Goal: Contribute content: Contribute content

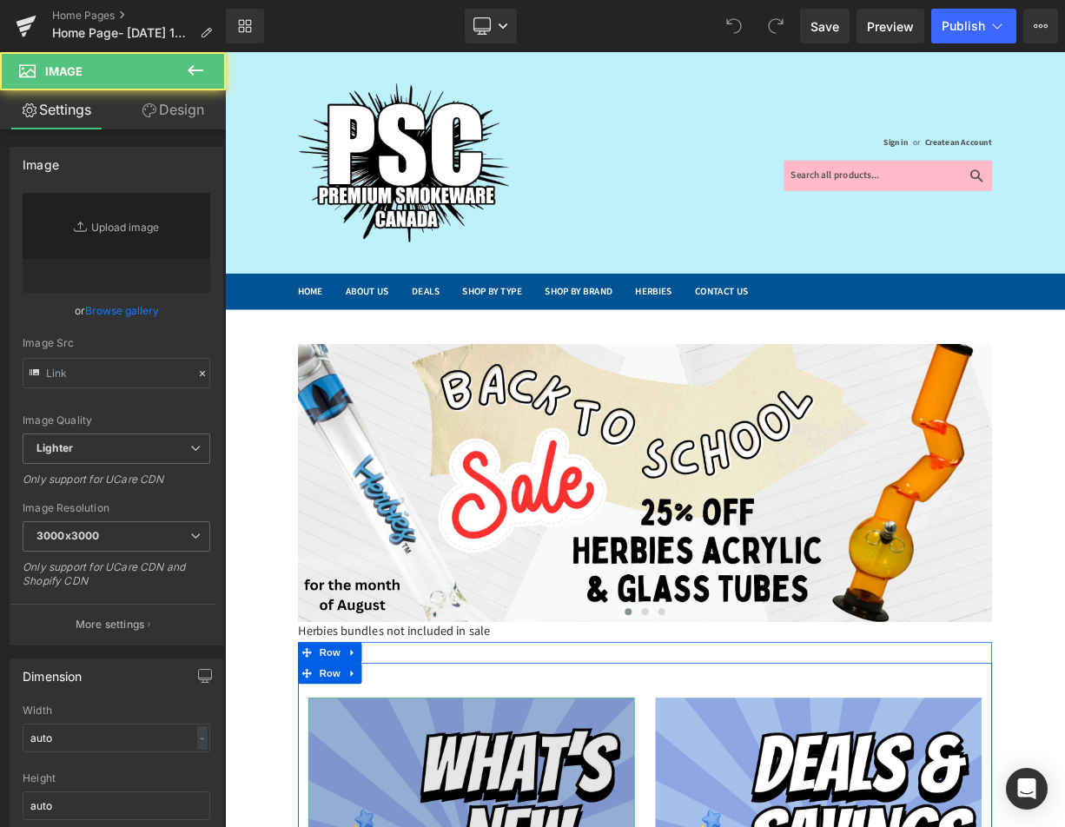
scroll to position [347, 0]
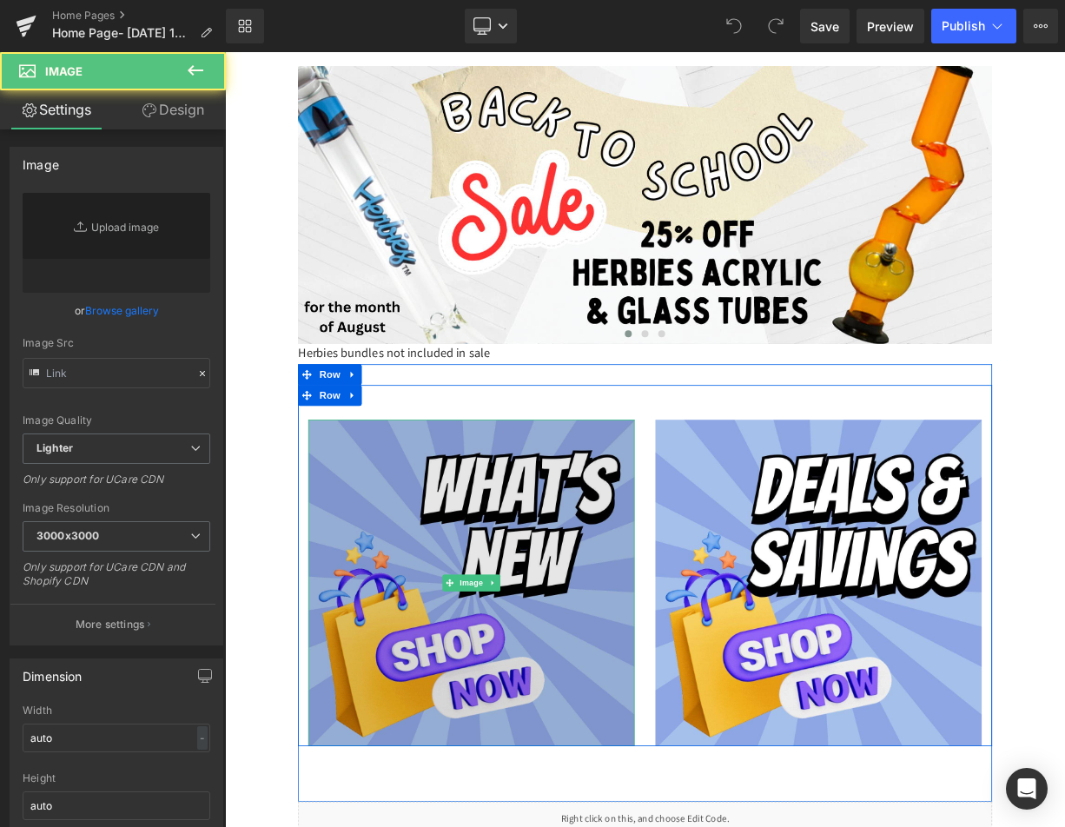
type input "https://ucarecdn.com/6504fccd-8e0a-43ec-a59b-5f96cb76affe/-/format/auto/-/previ…"
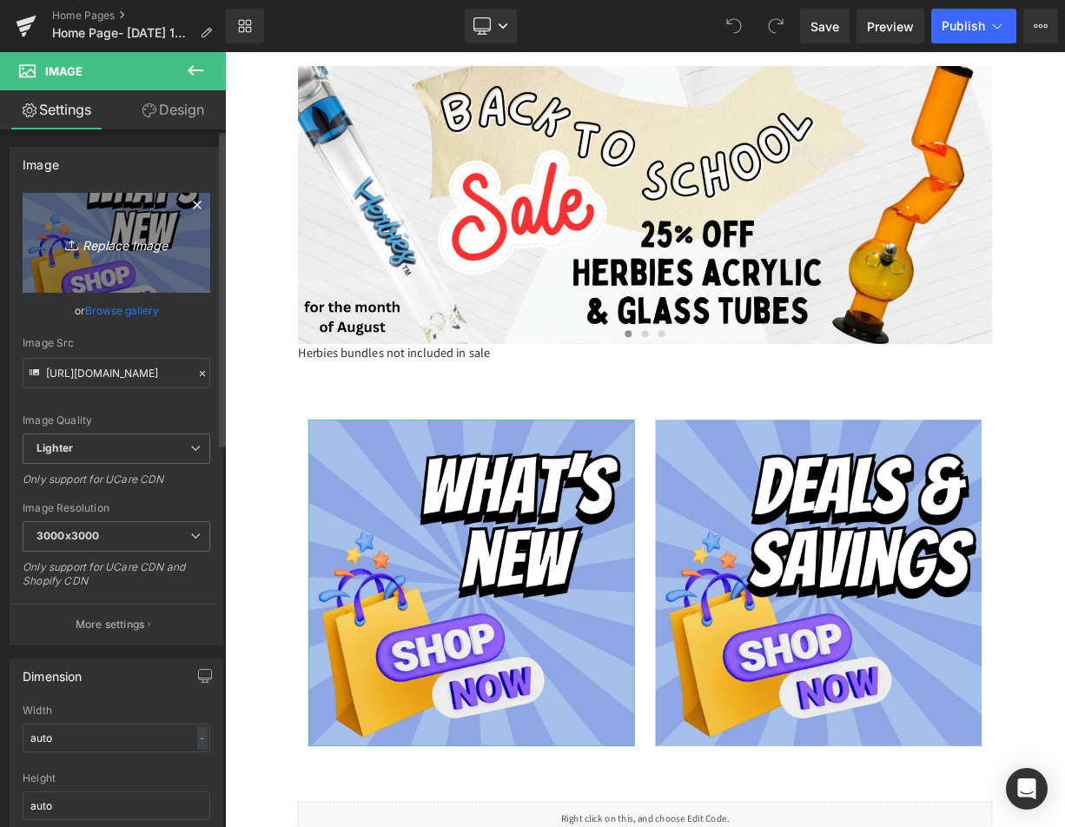
click at [102, 241] on icon "Replace Image" at bounding box center [116, 243] width 139 height 22
type input "C:\fakepath\WHAT’S NEW.png"
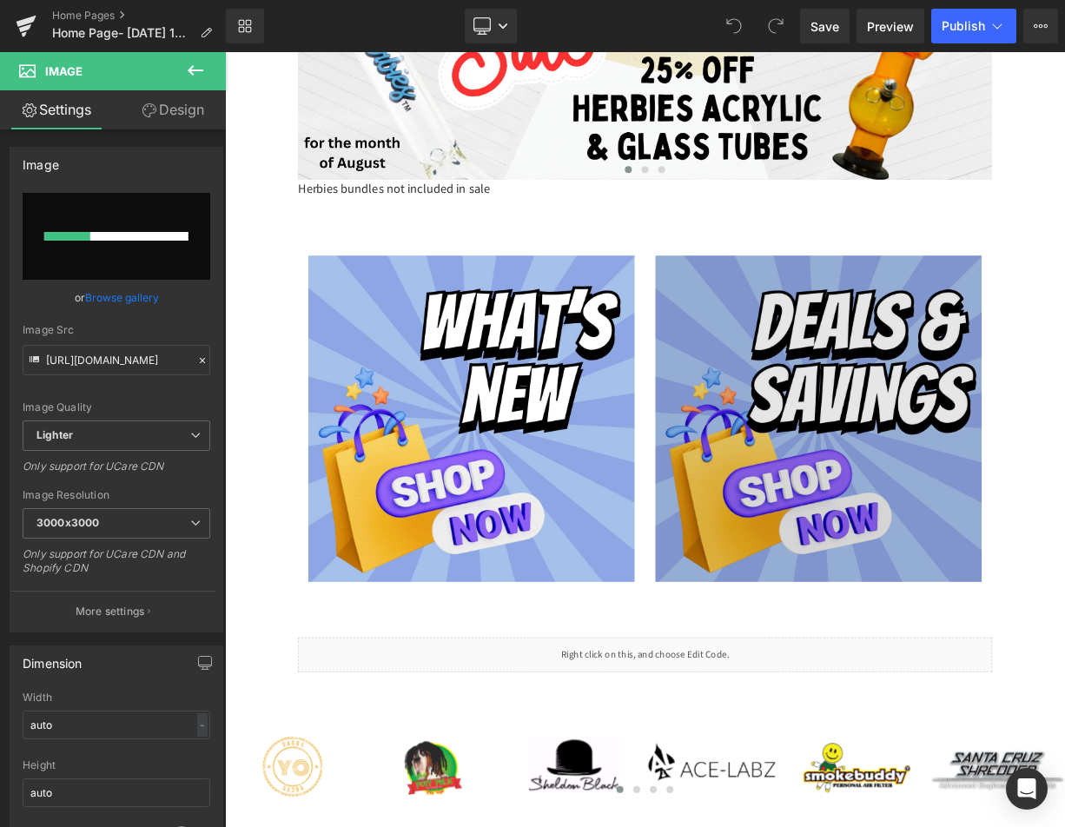
scroll to position [608, 0]
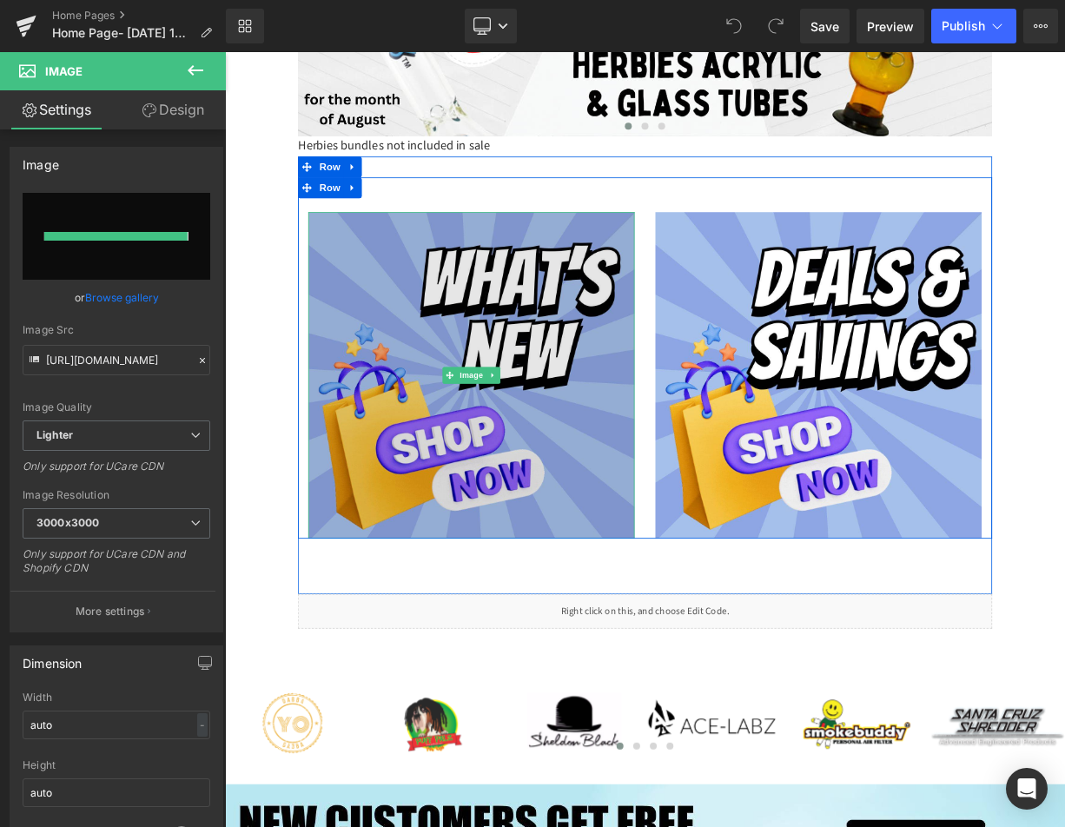
type input "https://ucarecdn.com/44c83558-79be-4430-9998-b9ccbb5c710f/-/format/auto/-/previ…"
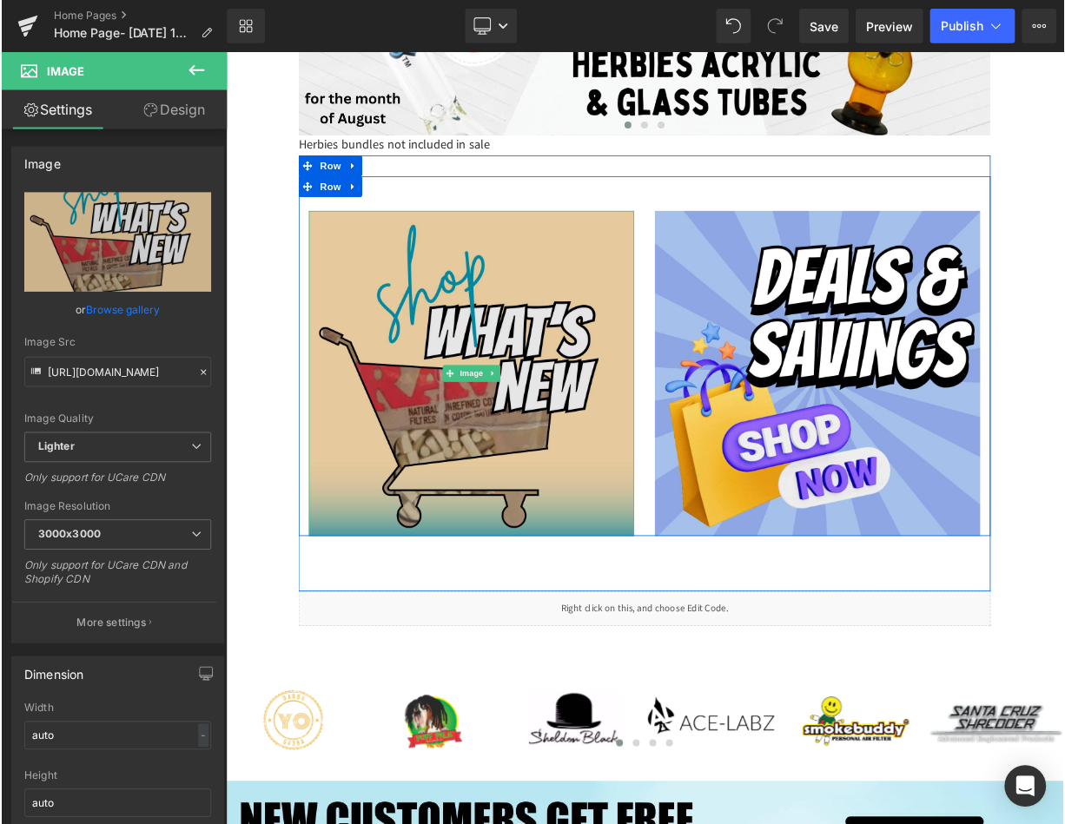
scroll to position [521, 0]
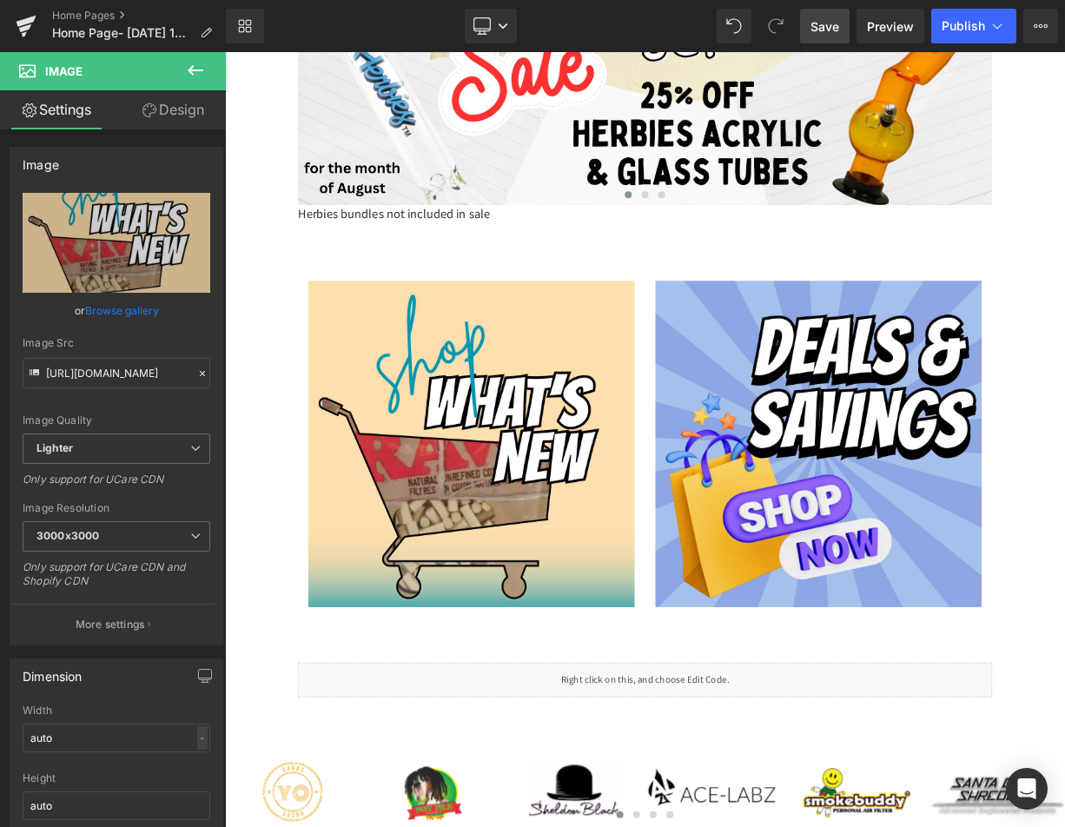
click at [827, 24] on span "Save" at bounding box center [824, 26] width 29 height 18
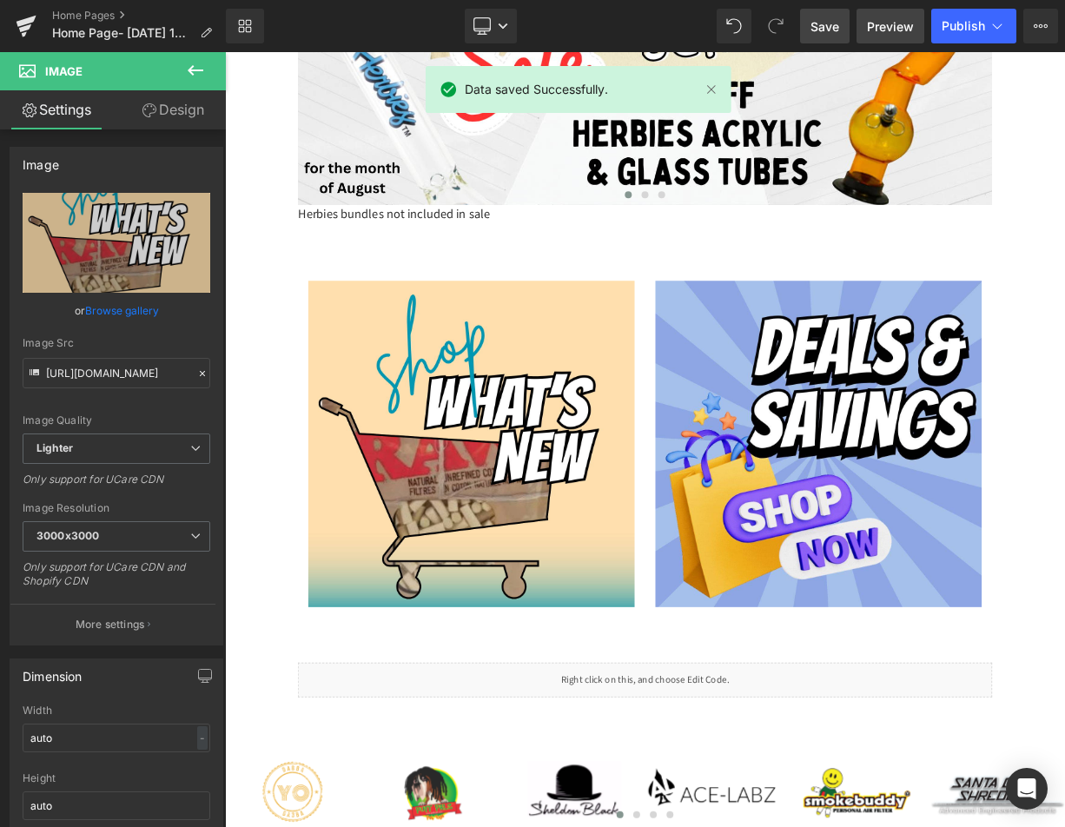
click at [883, 20] on span "Preview" at bounding box center [890, 26] width 47 height 18
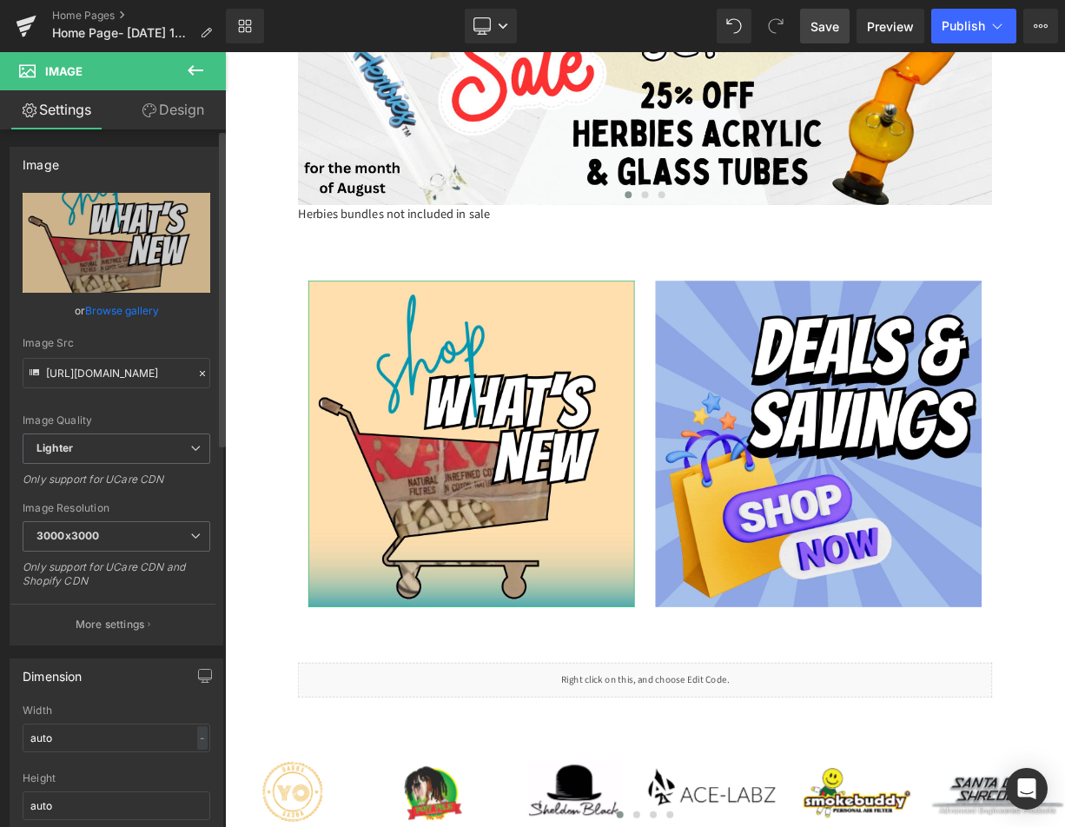
click at [125, 304] on link "Browse gallery" at bounding box center [122, 310] width 74 height 30
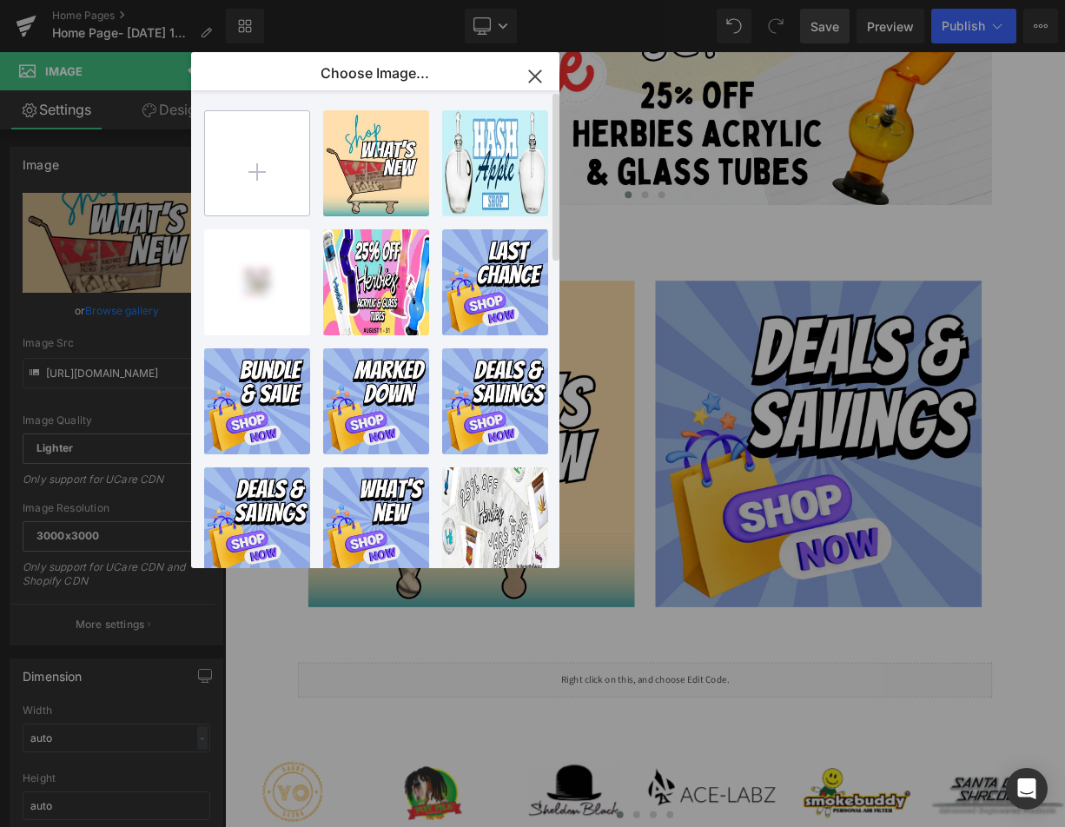
click at [258, 156] on input "file" at bounding box center [257, 163] width 104 height 104
type input "C:\fakepath\WHAT’S NEW (1).png"
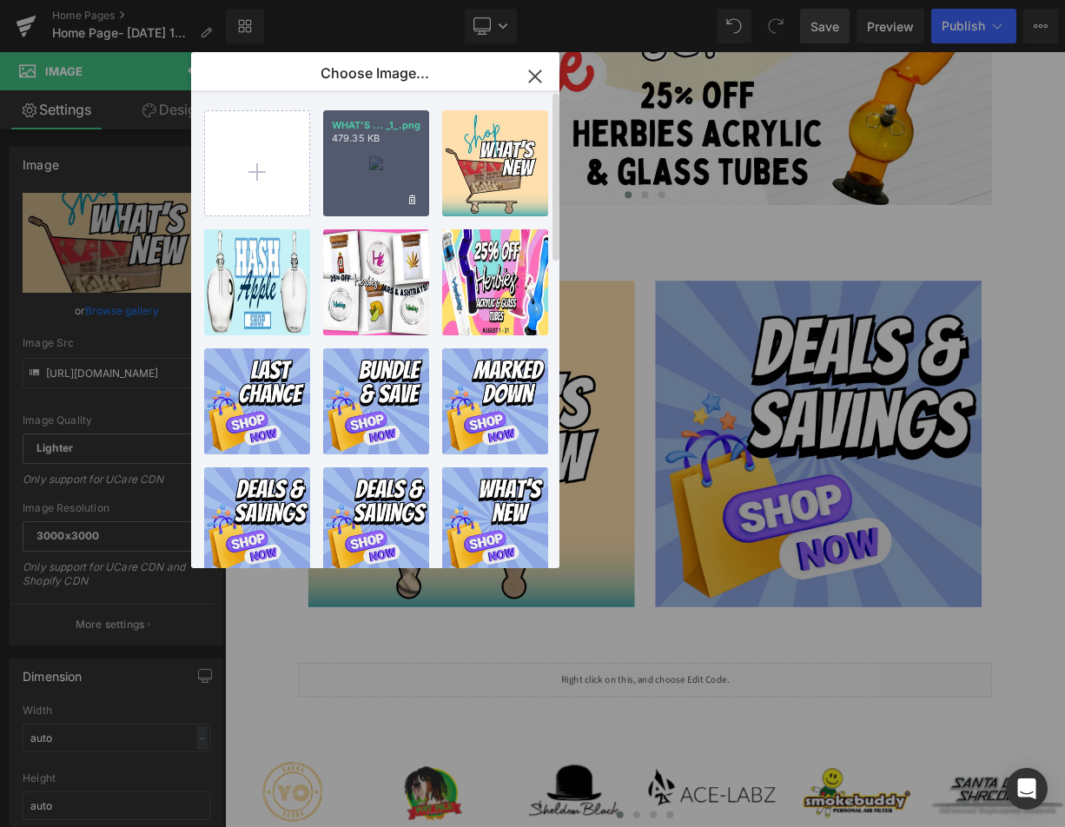
click at [346, 169] on div "WHAT’S ... _1_.png 479.35 KB" at bounding box center [376, 163] width 106 height 106
type input "https://ucarecdn.com/356cee48-c194-46aa-8db3-32e7d91a5845/-/format/auto/-/previ…"
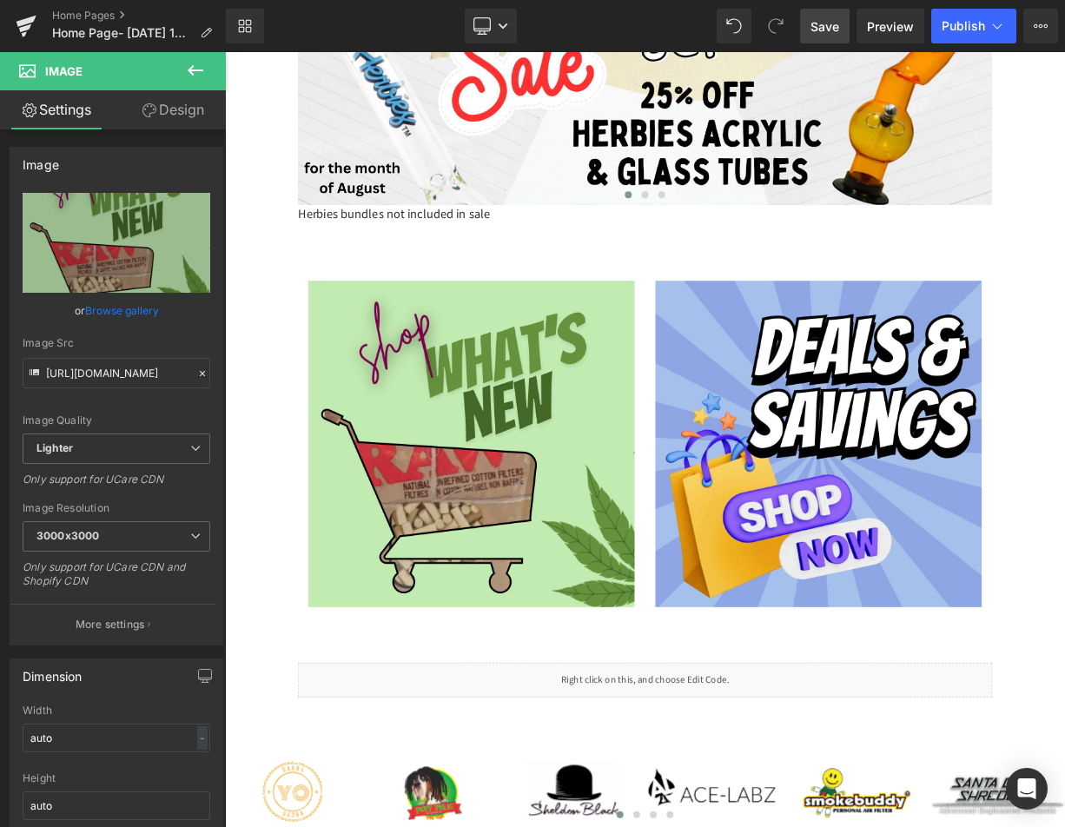
click at [825, 27] on span "Save" at bounding box center [824, 26] width 29 height 18
click at [887, 32] on span "Preview" at bounding box center [890, 26] width 47 height 18
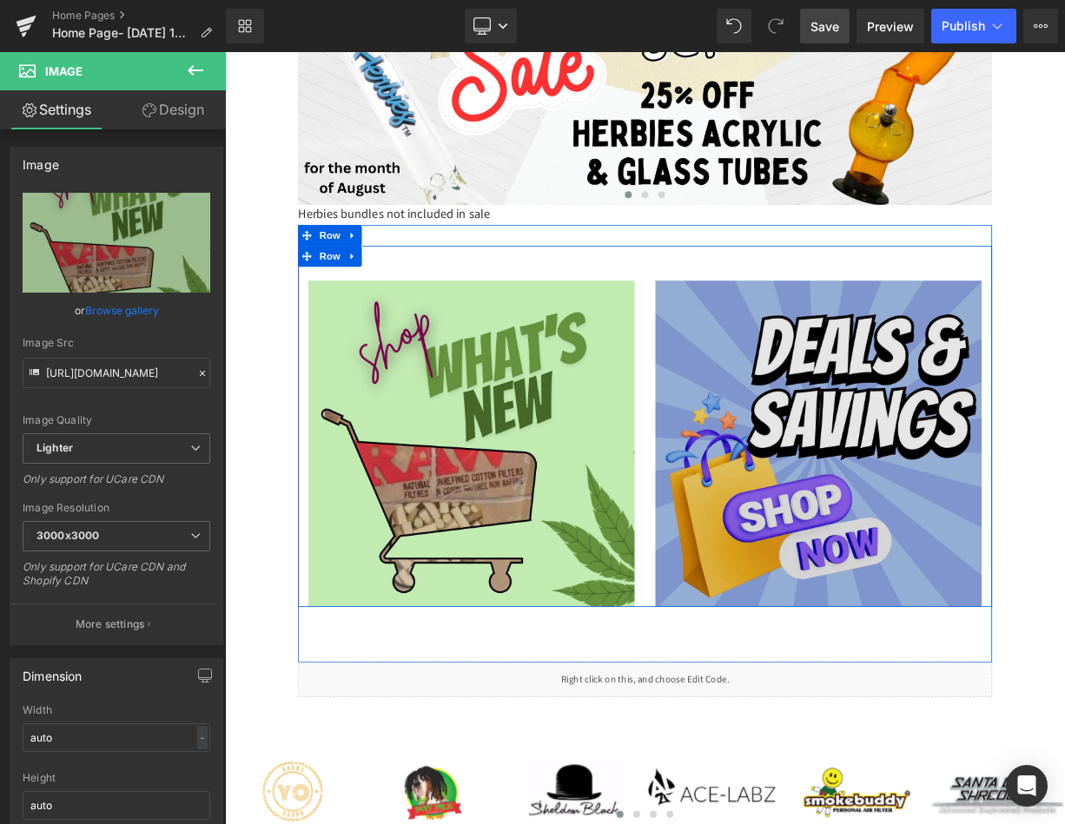
click at [862, 416] on img at bounding box center [967, 543] width 408 height 408
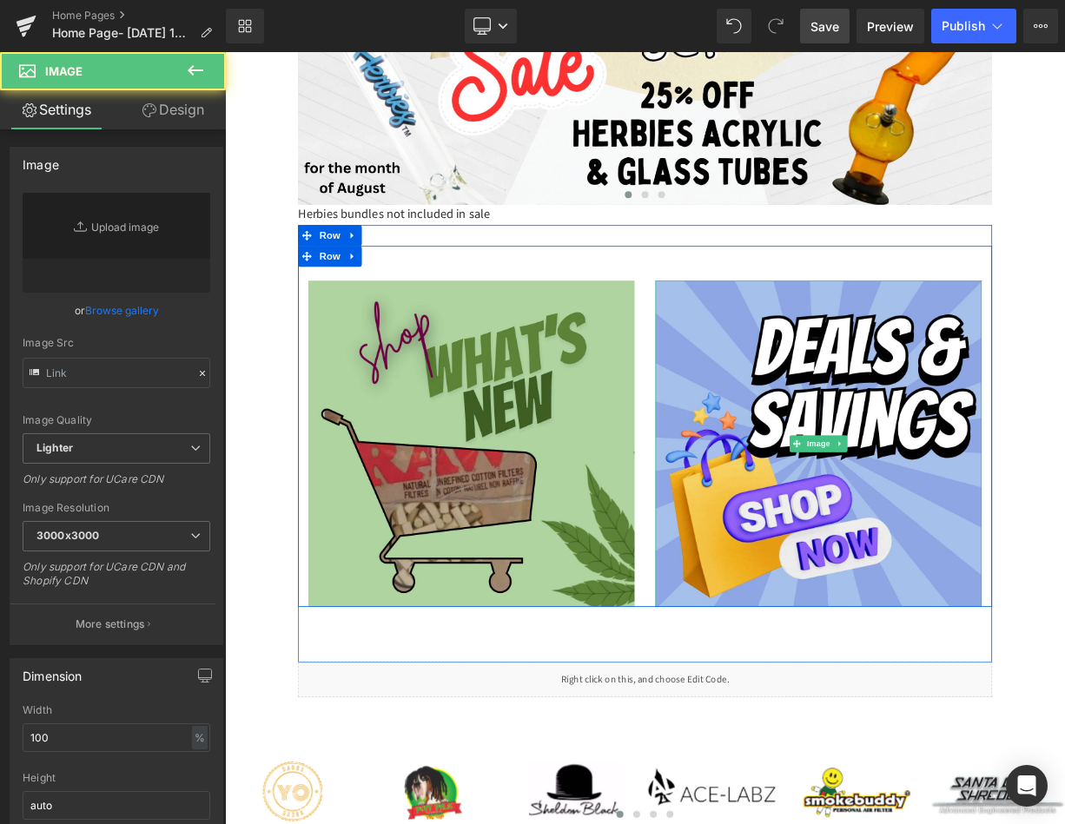
type input "https://ucarecdn.com/044d28d4-c6ac-4075-a179-28f9365f73f7/-/format/auto/-/previ…"
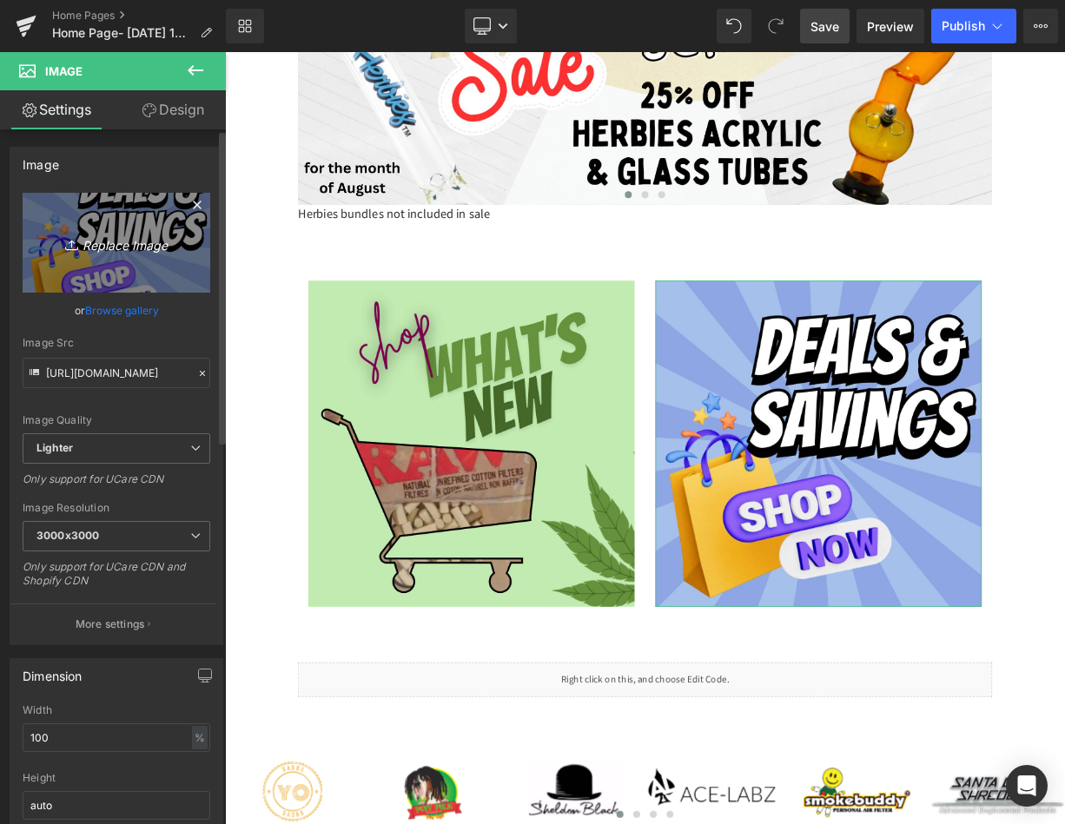
click at [129, 253] on icon "Replace Image" at bounding box center [116, 243] width 139 height 22
type input "C:\fakepath\WHAT’S NEW.png"
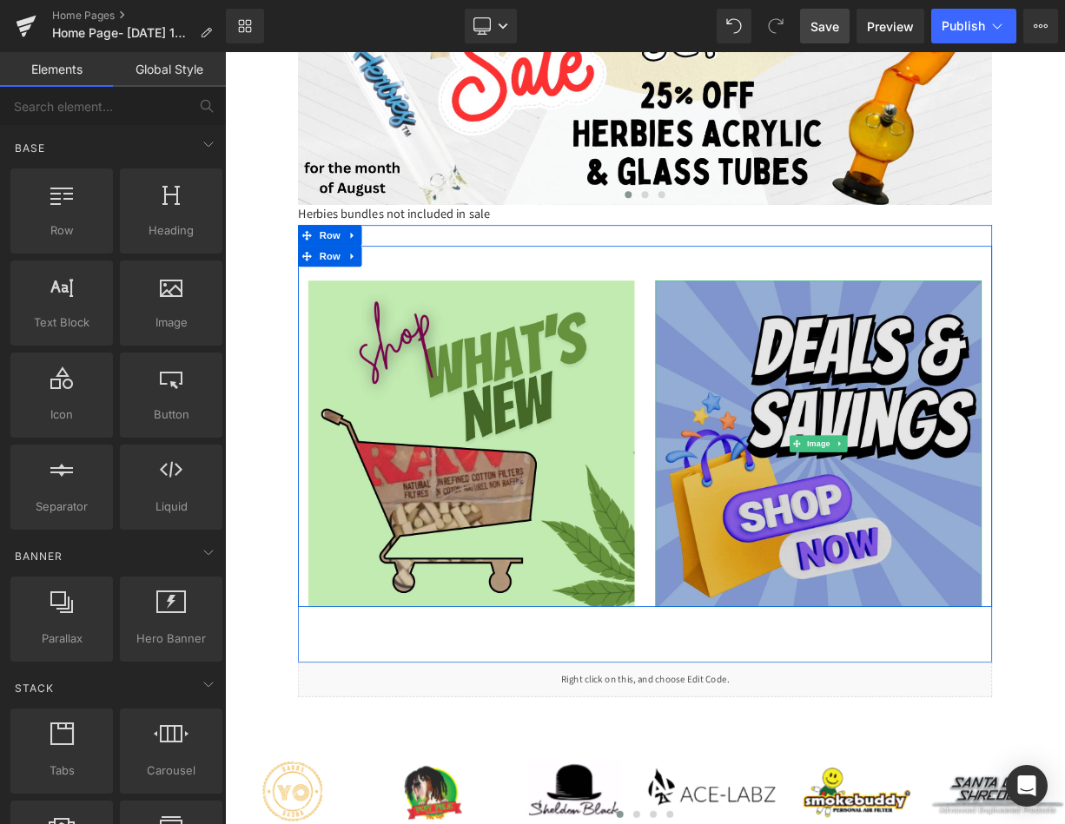
click at [1064, 519] on img at bounding box center [967, 543] width 408 height 408
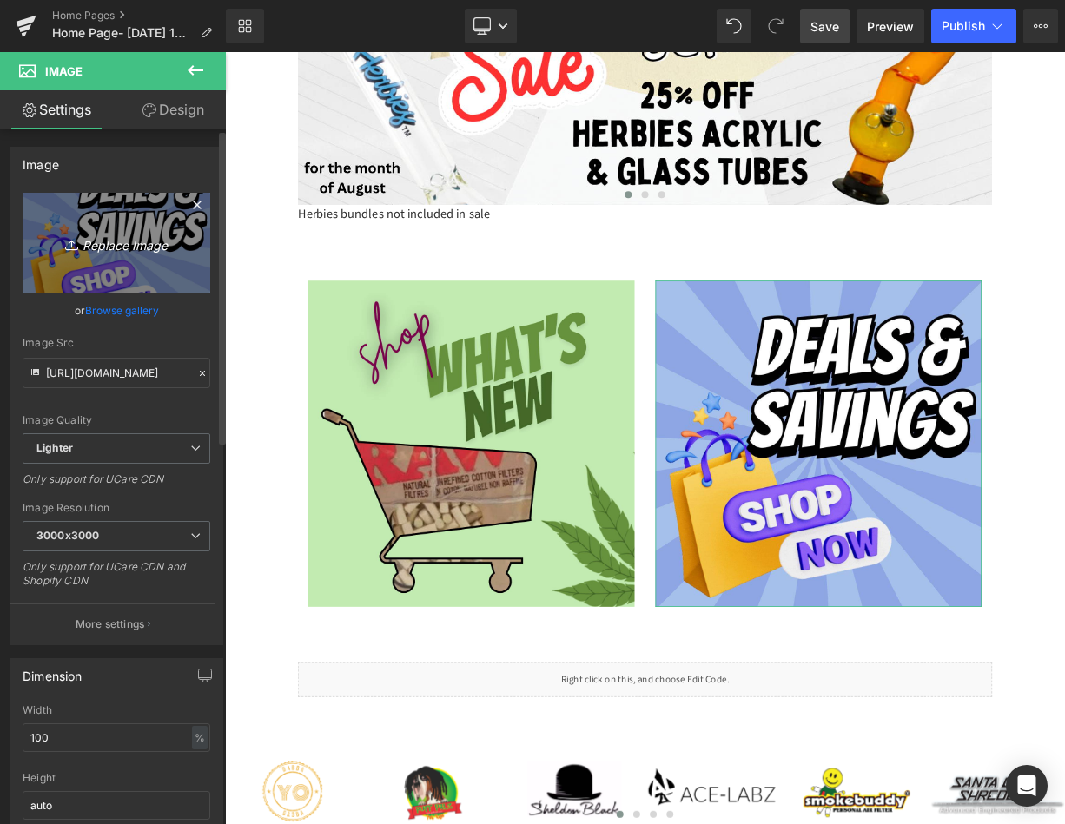
click at [142, 246] on icon "Replace Image" at bounding box center [116, 243] width 139 height 22
type input "C:\fakepath\WHAT’S NEW.png"
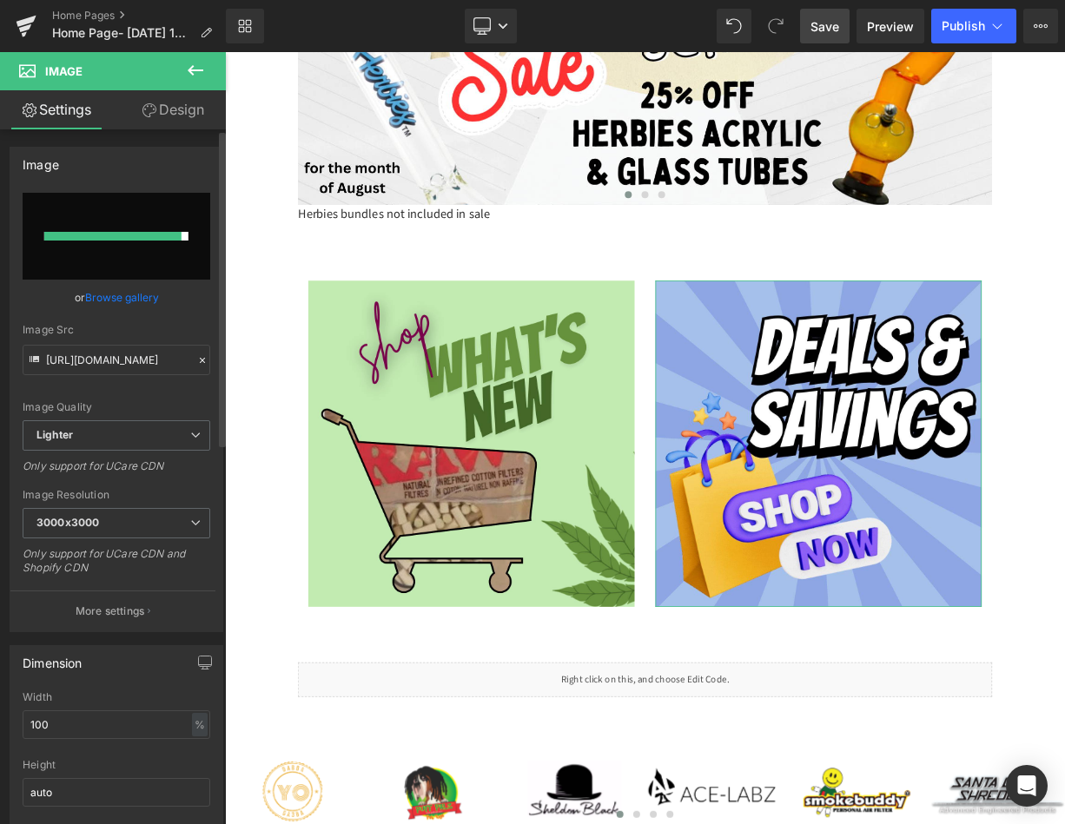
click at [141, 289] on link "Browse gallery" at bounding box center [122, 297] width 74 height 30
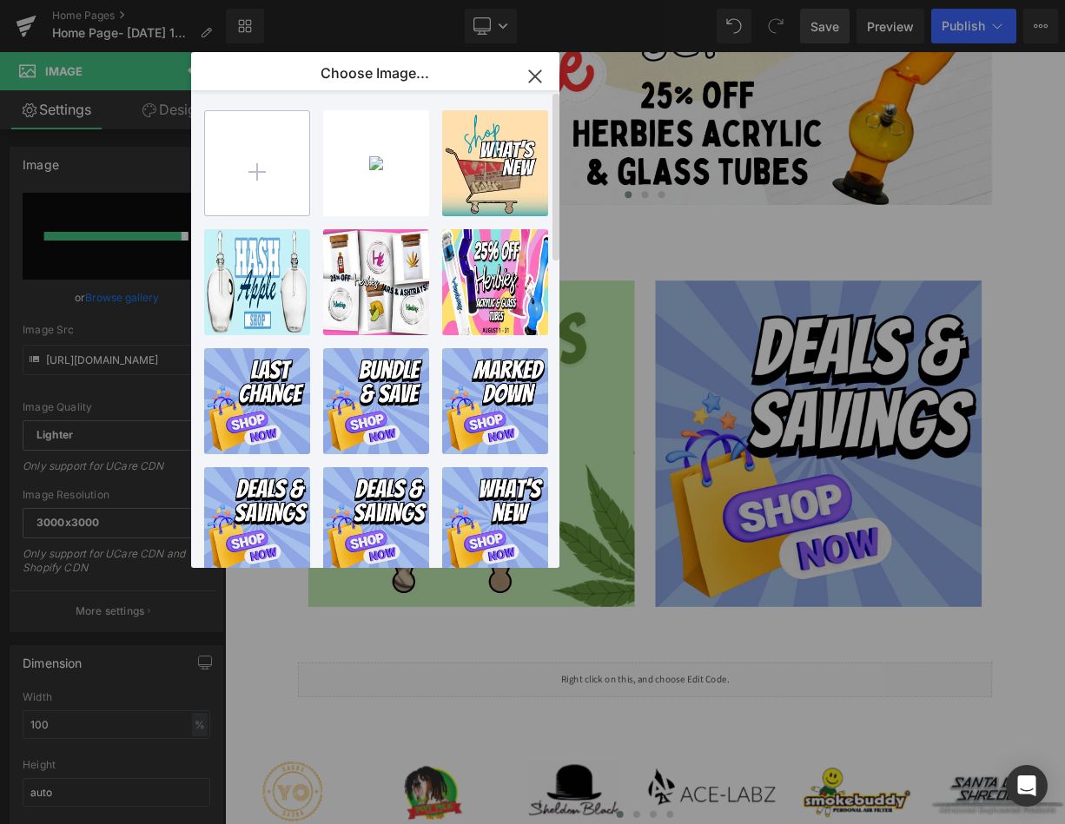
click at [259, 186] on input "file" at bounding box center [257, 163] width 104 height 104
type input "C:\fakepath\WHAT’S NEW.png"
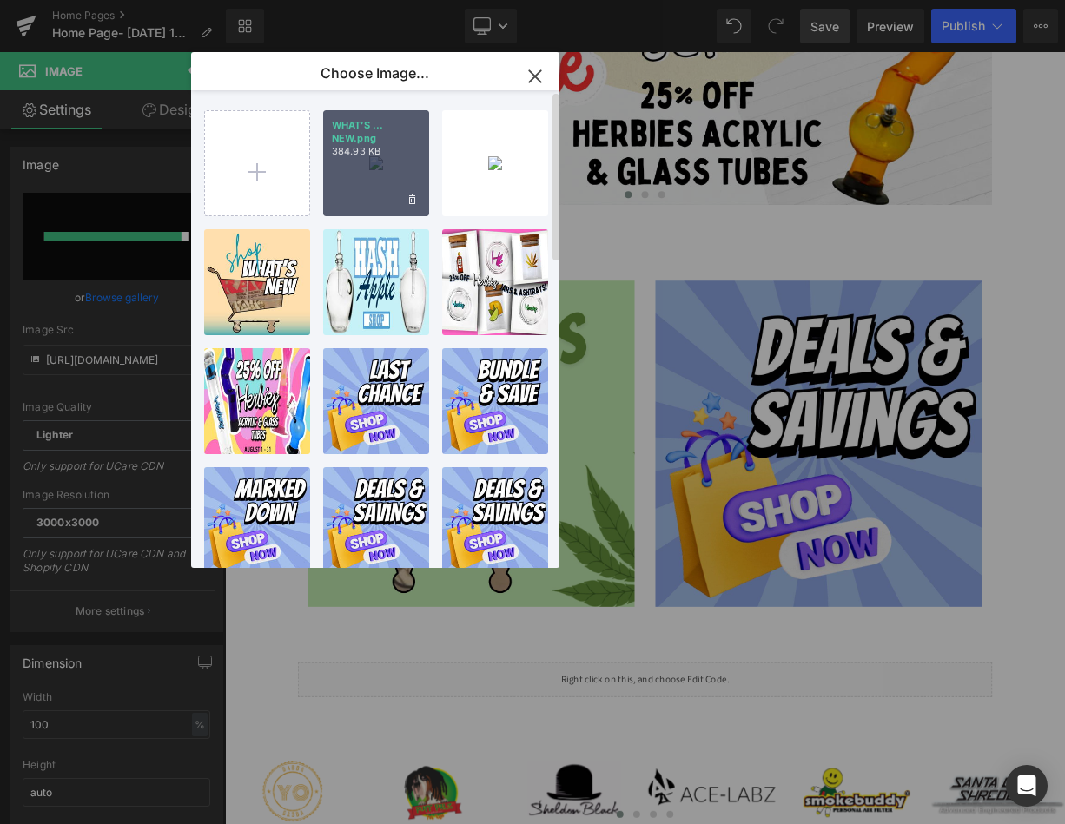
click at [349, 176] on div "WHAT’S ... NEW.png 384.93 KB" at bounding box center [376, 163] width 106 height 106
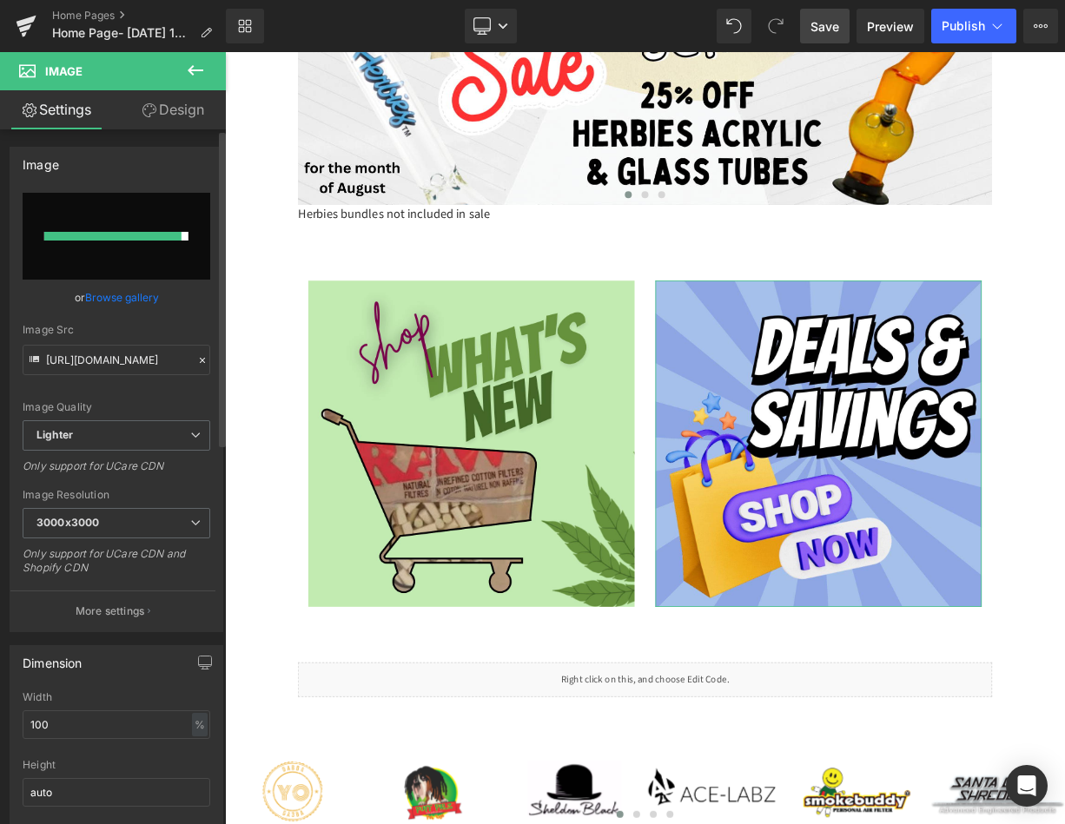
click at [153, 215] on input "file" at bounding box center [117, 236] width 188 height 87
click at [113, 294] on link "Browse gallery" at bounding box center [122, 297] width 74 height 30
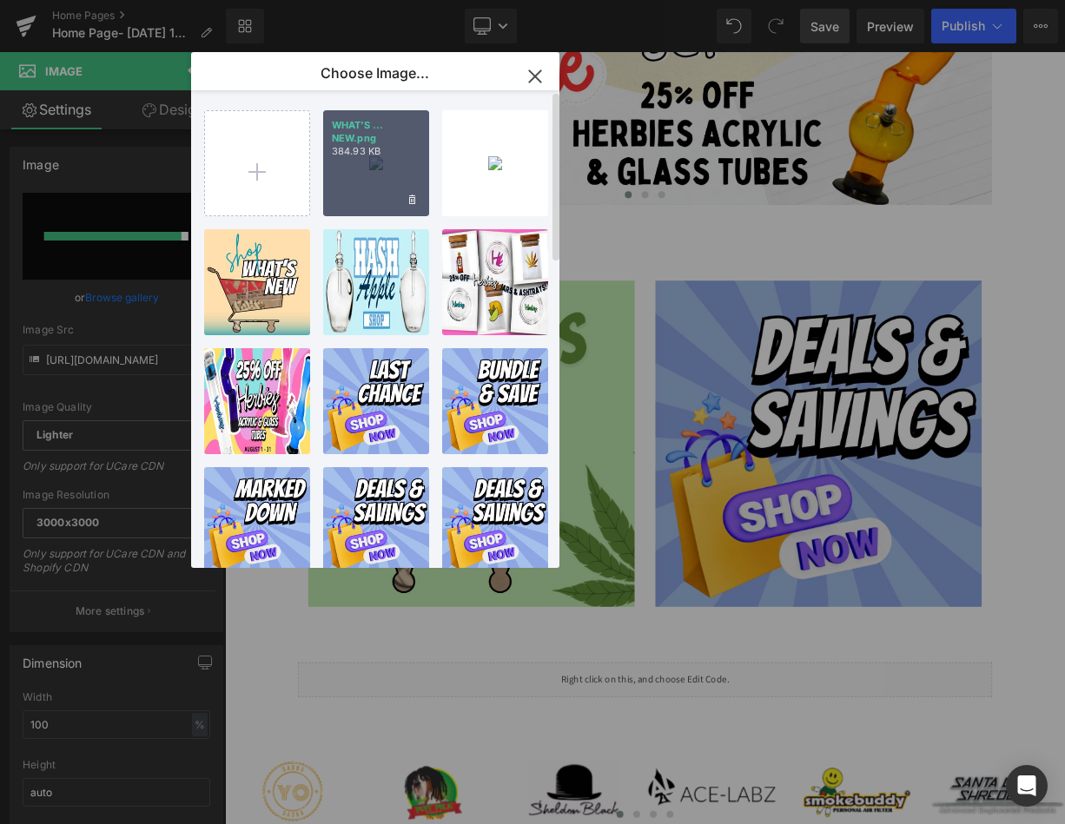
click at [400, 168] on div "WHAT’S ... NEW.png 384.93 KB" at bounding box center [376, 163] width 106 height 106
type input "https://ucarecdn.com/99627220-43b3-49a2-9213-f2edde3893b5/-/format/auto/-/previ…"
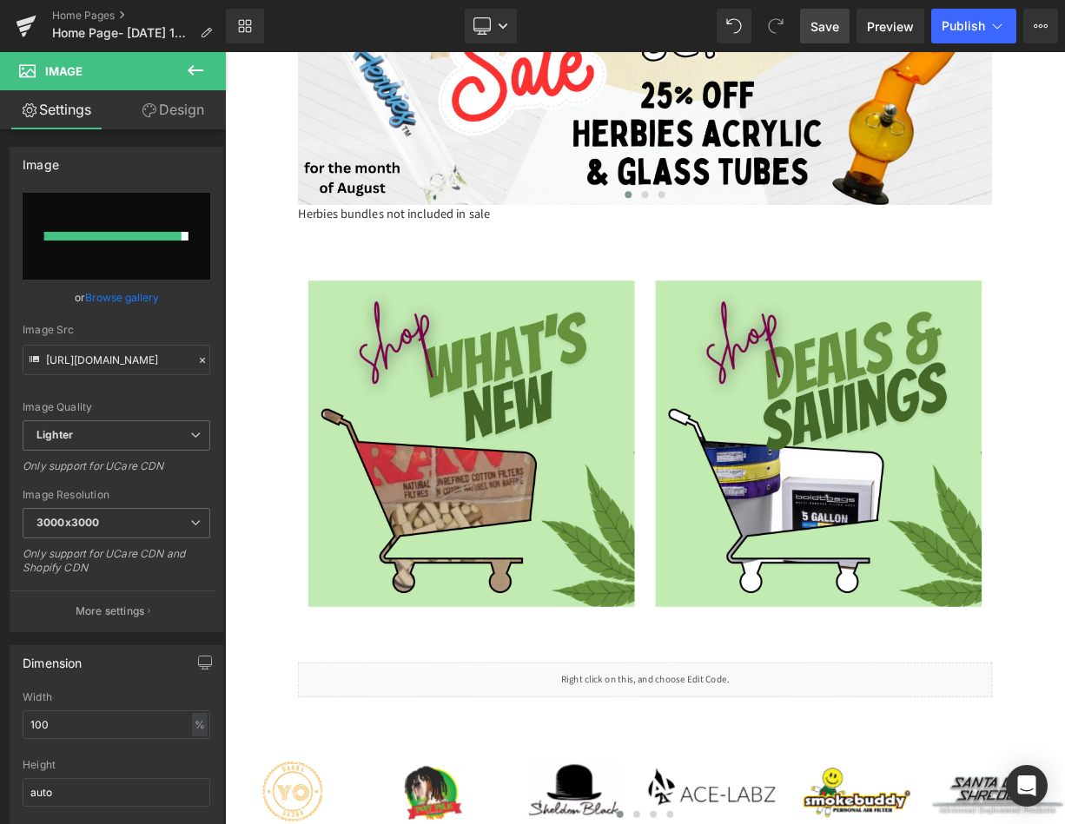
click at [829, 27] on span "Save" at bounding box center [824, 26] width 29 height 18
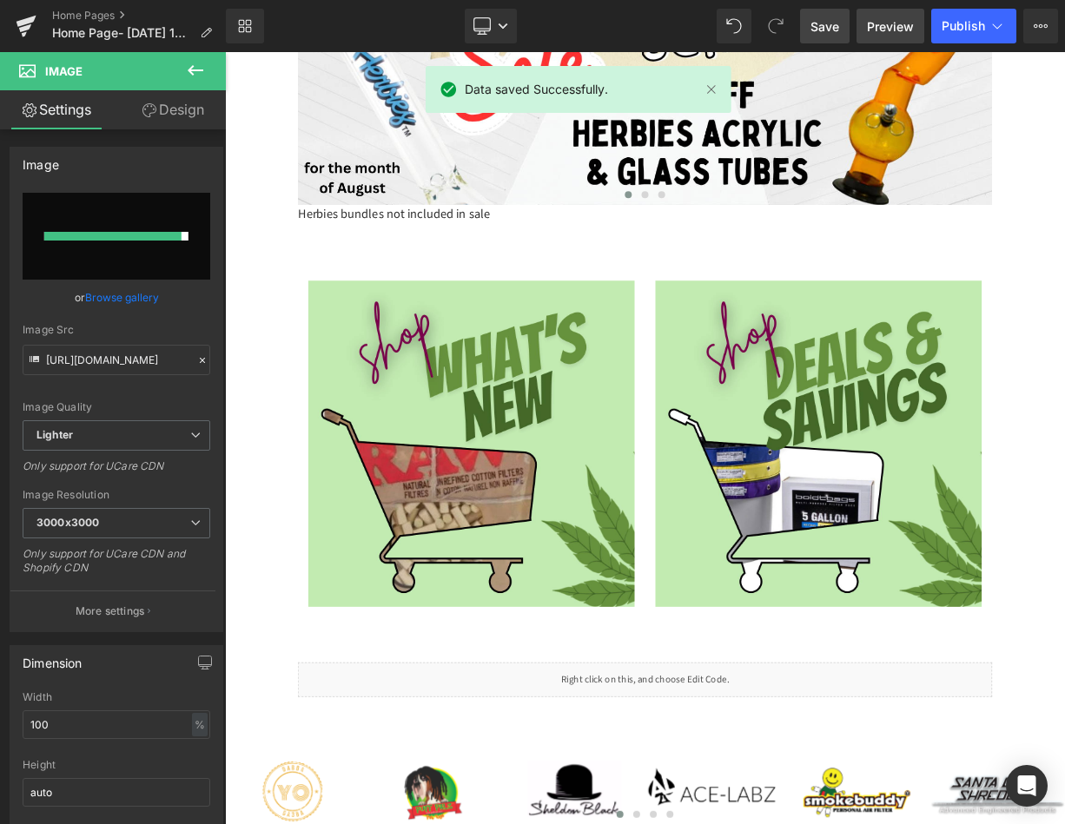
click at [882, 35] on span "Preview" at bounding box center [890, 26] width 47 height 18
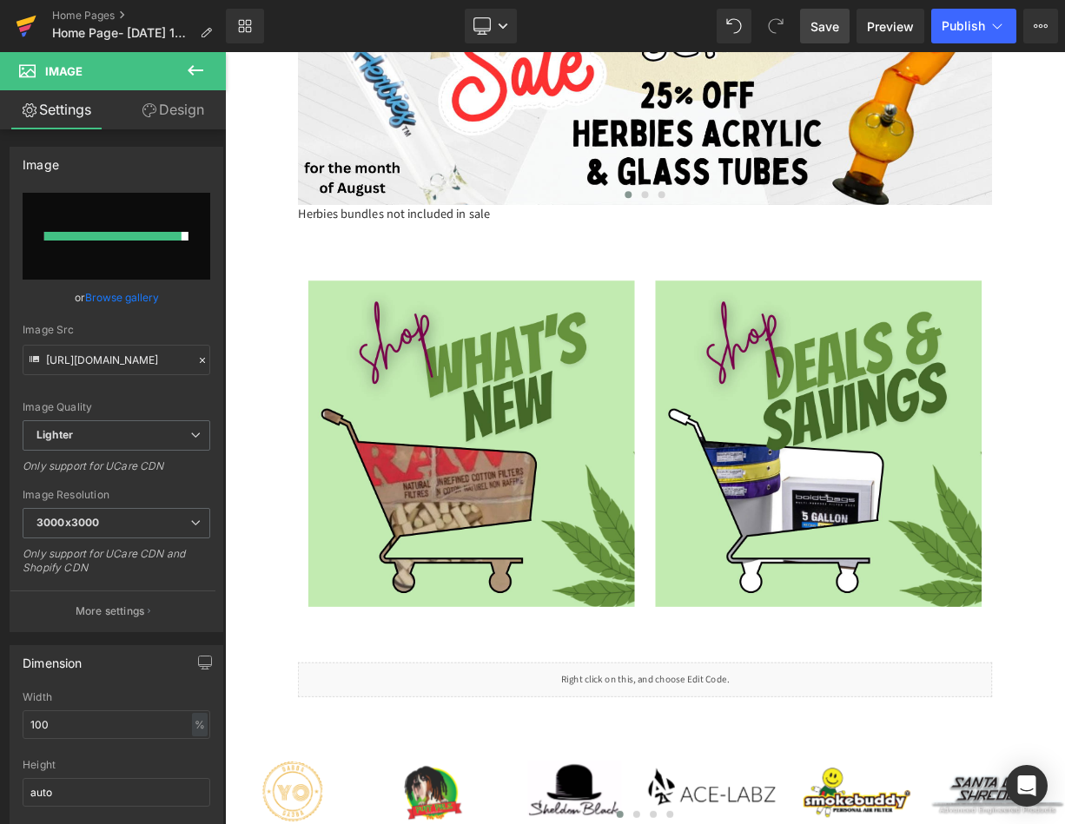
click at [15, 21] on link at bounding box center [26, 26] width 52 height 52
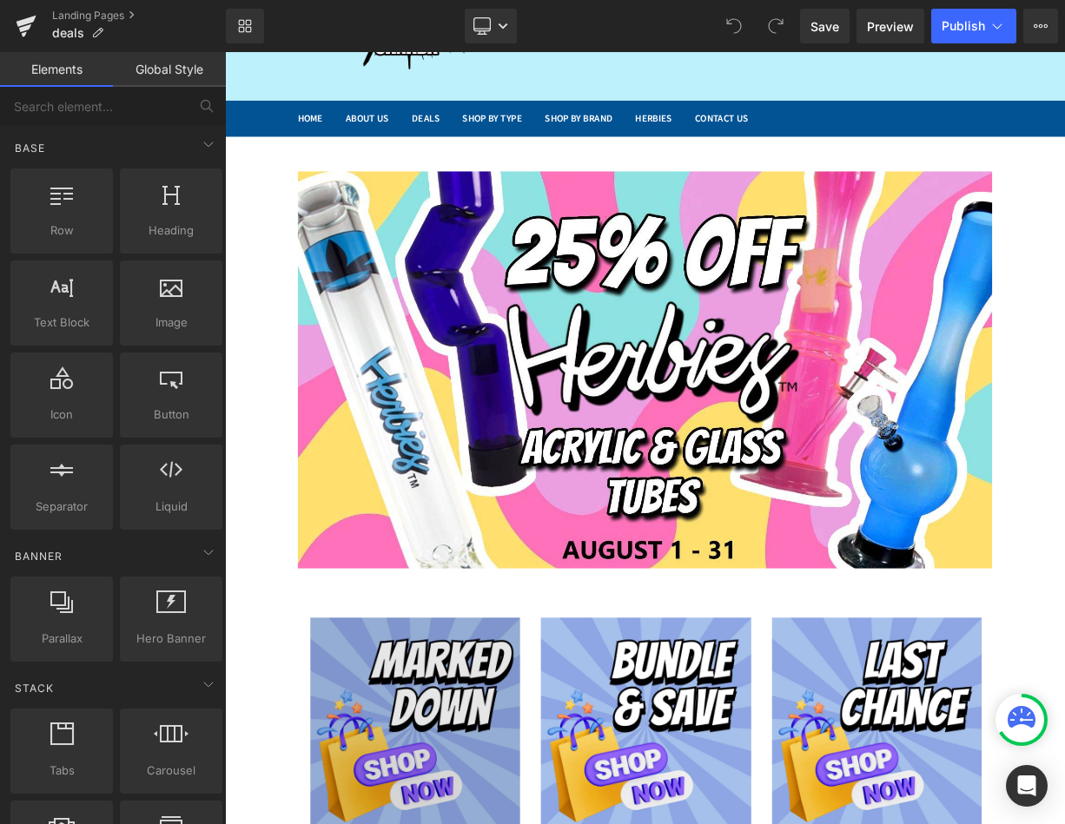
scroll to position [434, 0]
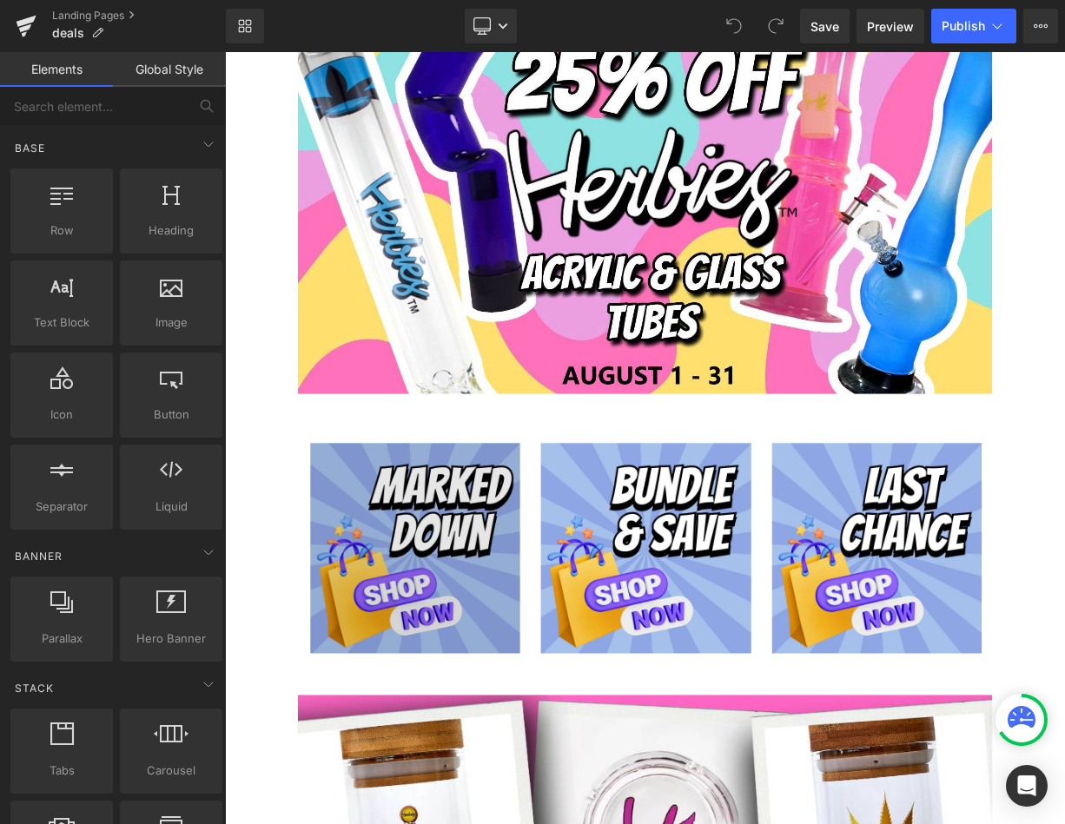
click at [467, 677] on div "Image" at bounding box center [463, 686] width 262 height 288
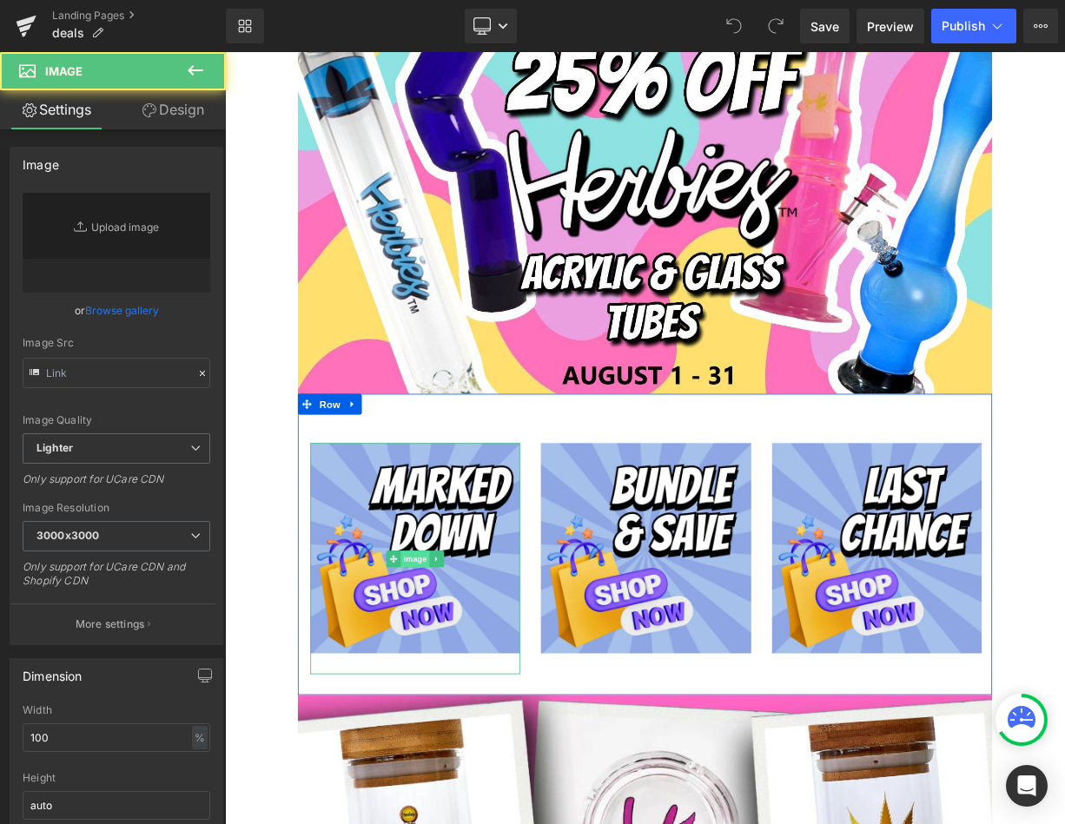
type input "[URL][DOMAIN_NAME]"
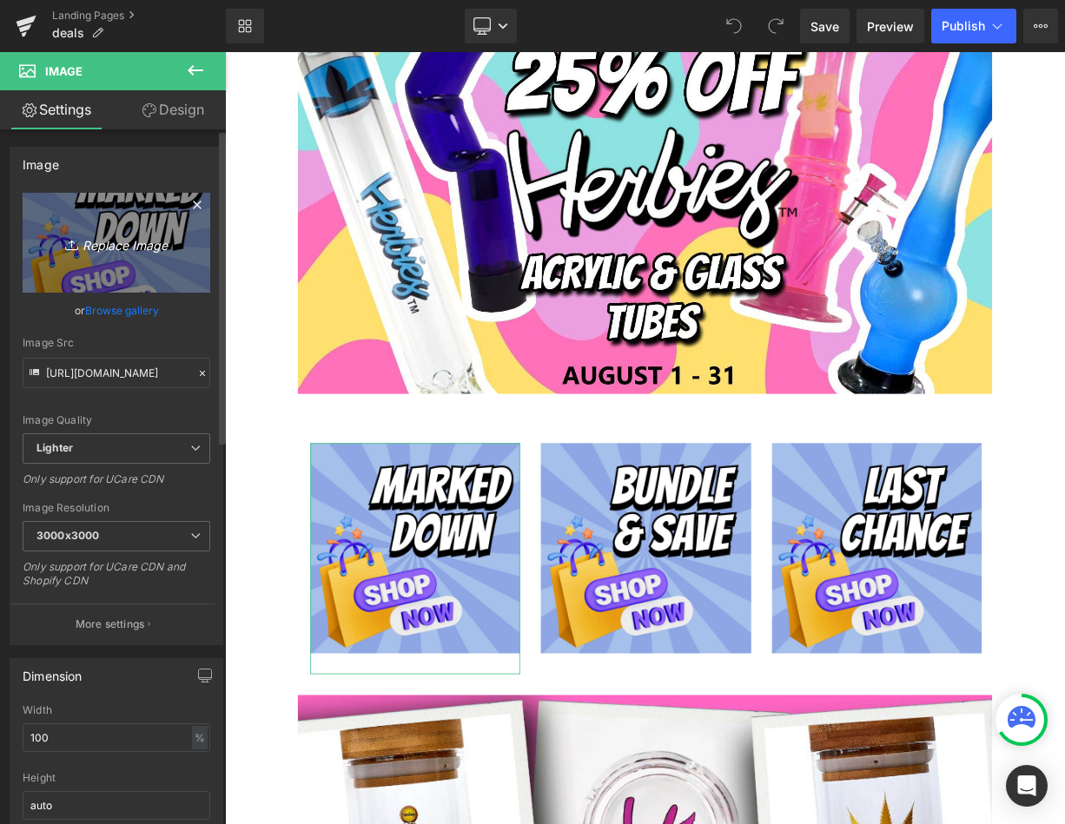
click at [120, 245] on icon "Replace Image" at bounding box center [116, 243] width 139 height 22
type input "C:\fakepath\WHAT’S NEW (2).png"
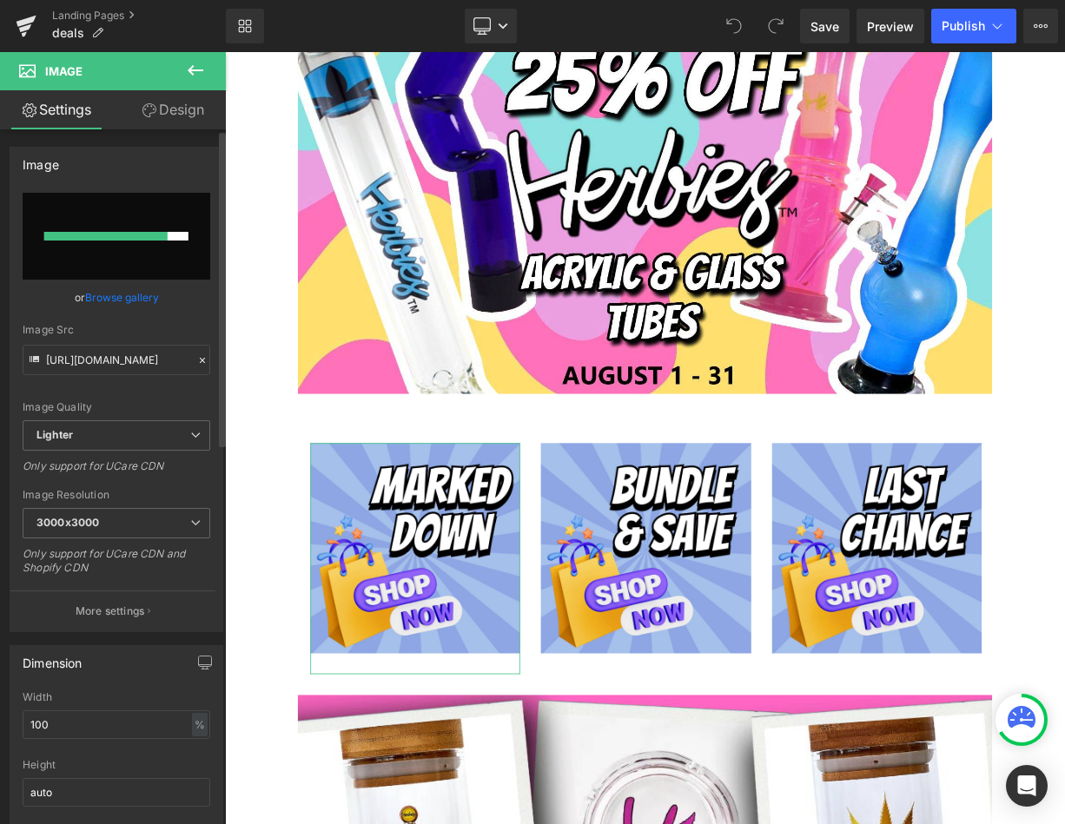
click at [124, 297] on link "Browse gallery" at bounding box center [122, 297] width 74 height 30
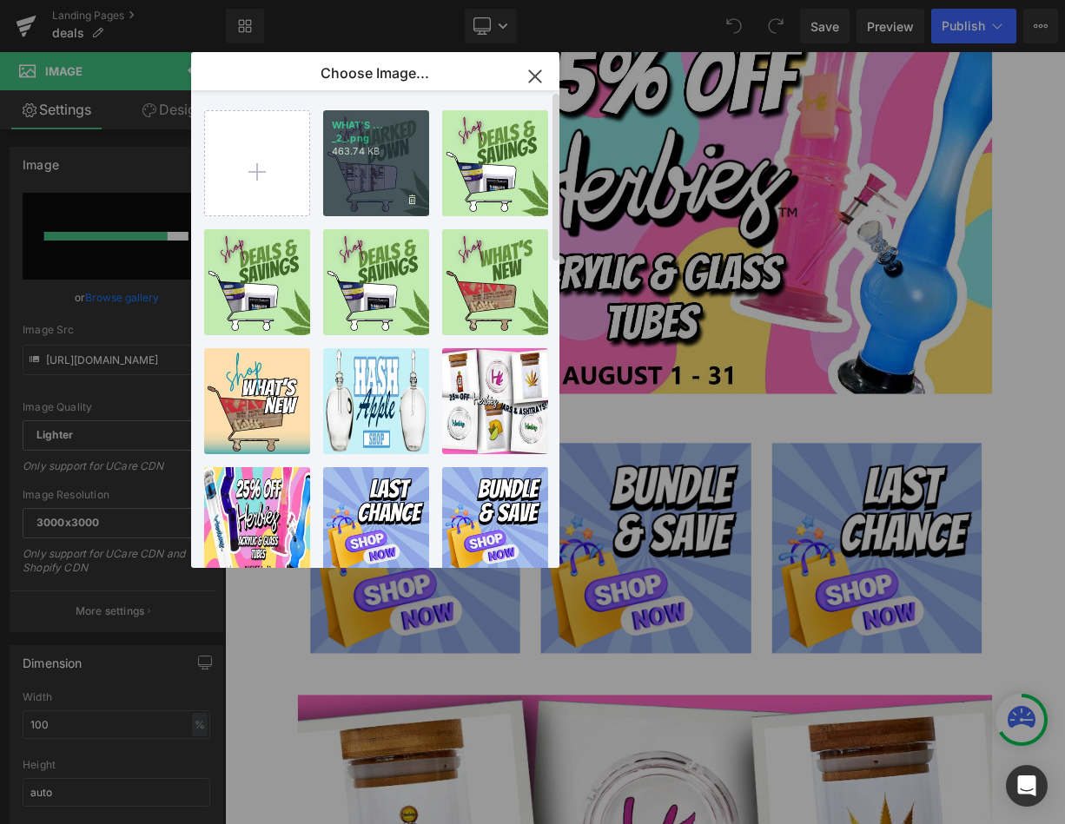
click at [383, 143] on p "WHAT’S ... _2_.png" at bounding box center [376, 132] width 89 height 26
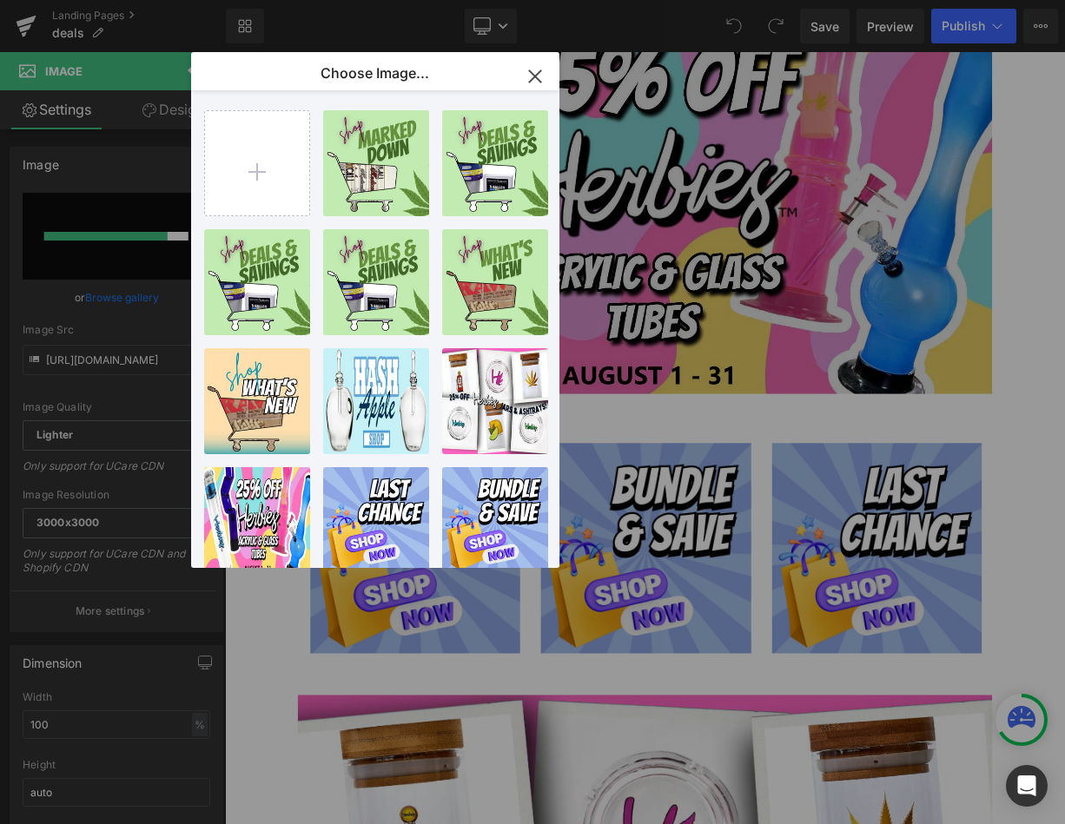
type input "[URL][DOMAIN_NAME]"
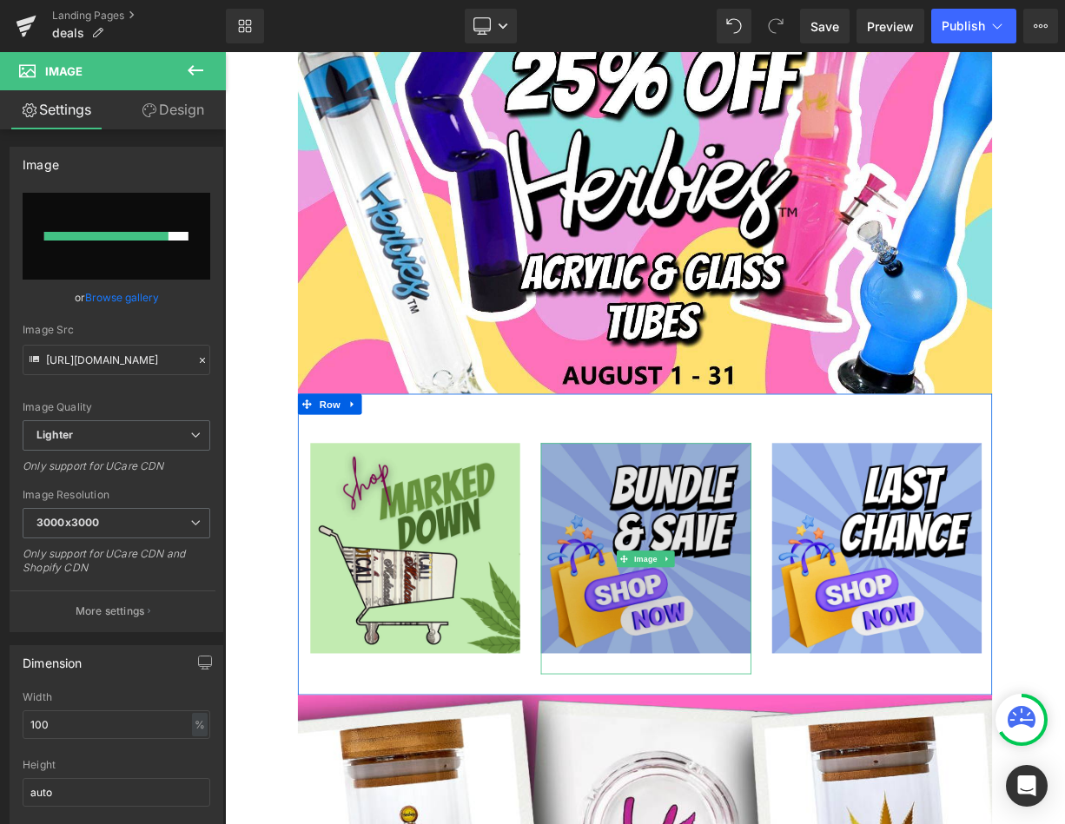
click at [743, 591] on img at bounding box center [751, 686] width 262 height 288
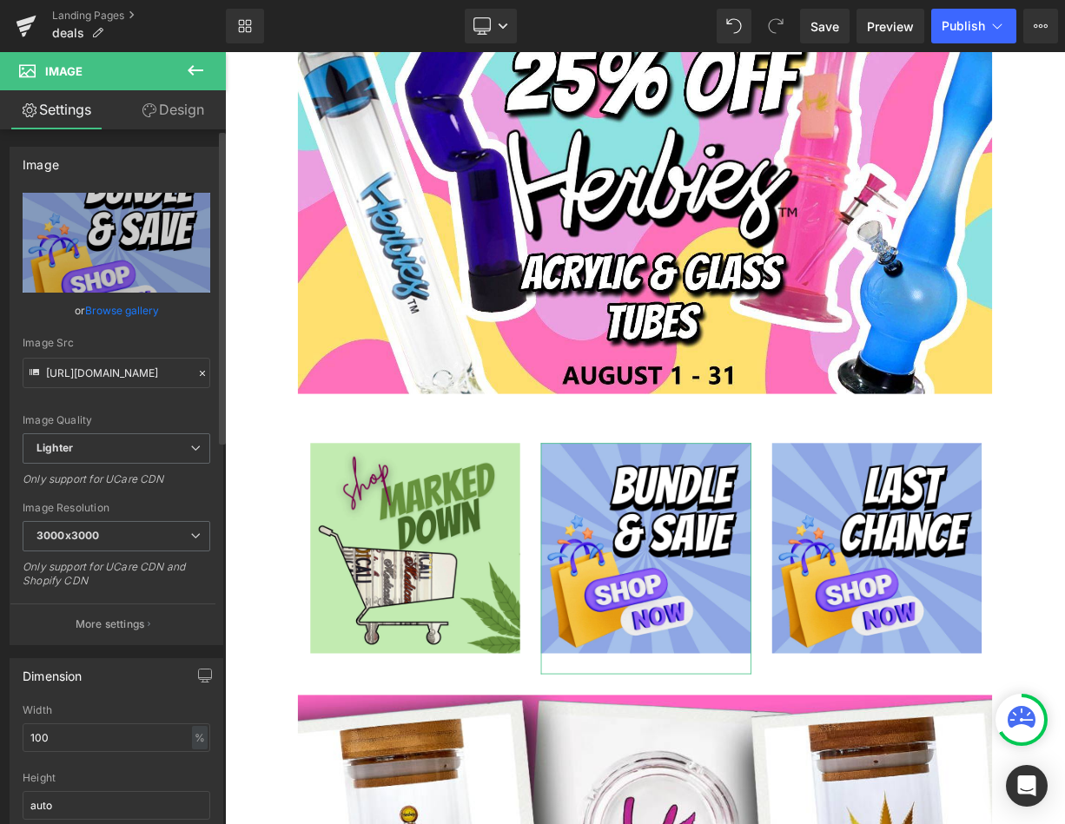
click at [143, 312] on link "Browse gallery" at bounding box center [122, 310] width 74 height 30
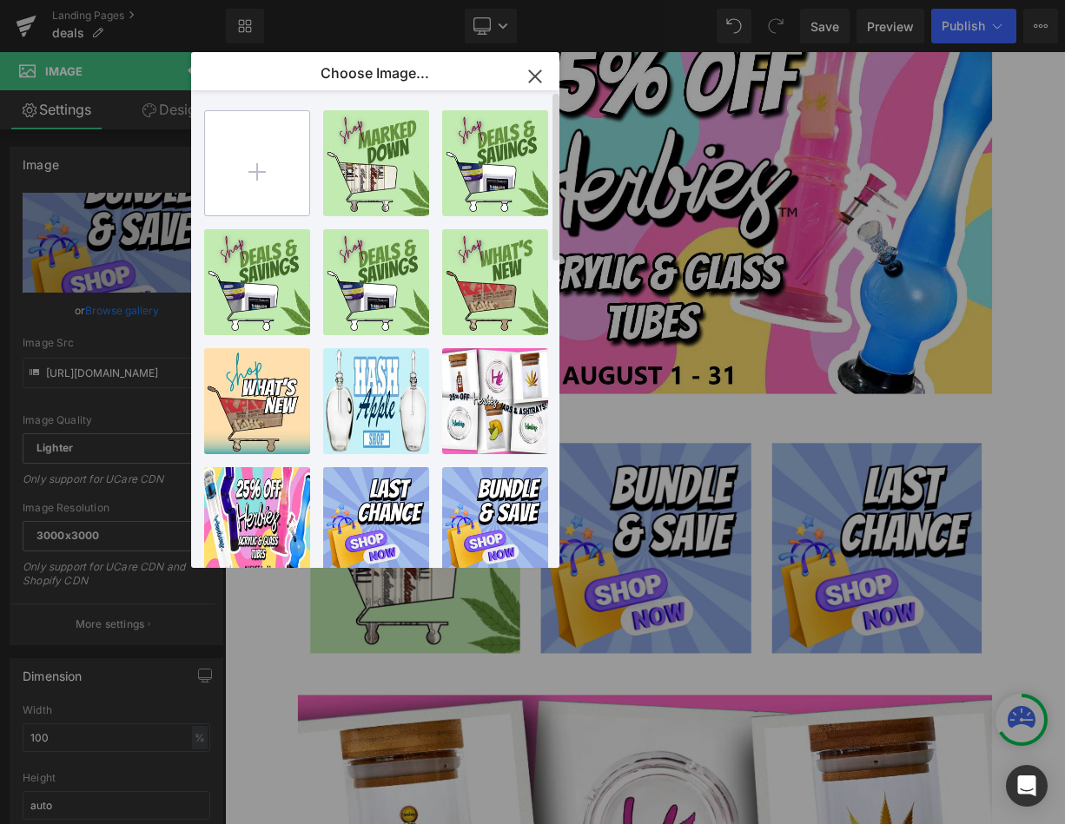
click at [249, 186] on input "file" at bounding box center [257, 163] width 104 height 104
type input "C:\fakepath\WHAT’S NEW (3).png"
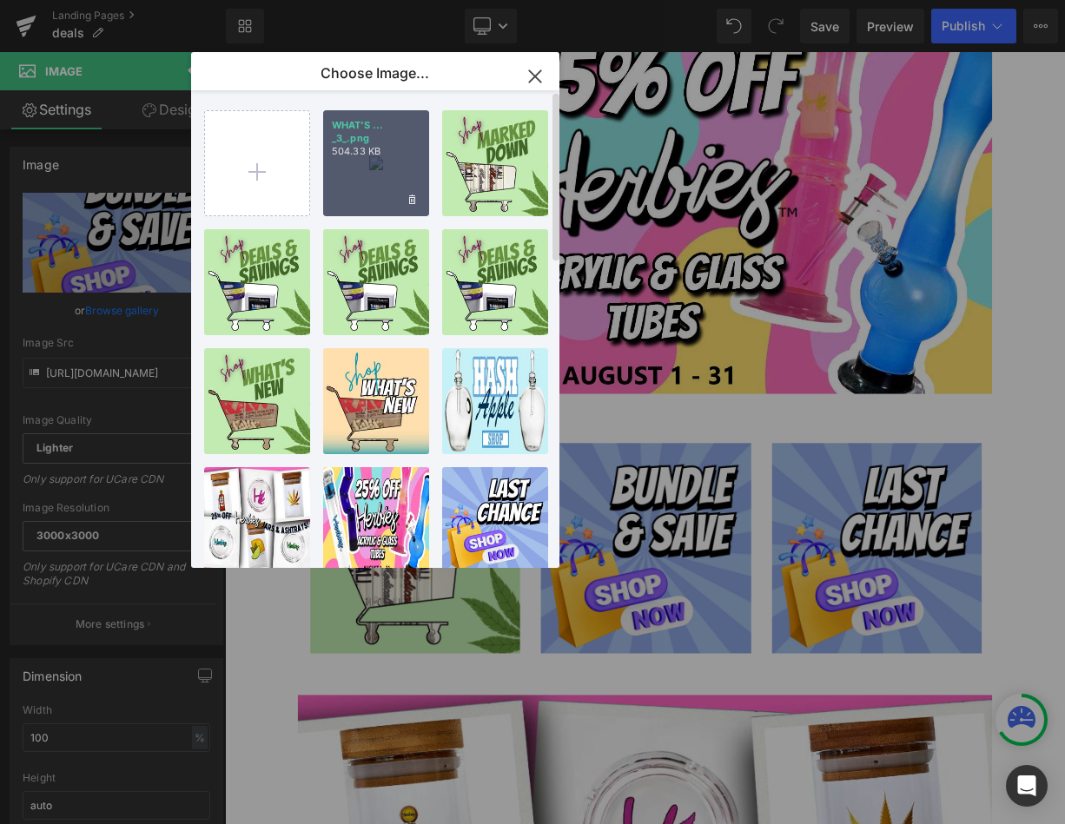
drag, startPoint x: 367, startPoint y: 170, endPoint x: 369, endPoint y: 180, distance: 9.7
click at [369, 180] on div "WHAT’S ... _3_.png 504.33 KB" at bounding box center [376, 163] width 106 height 106
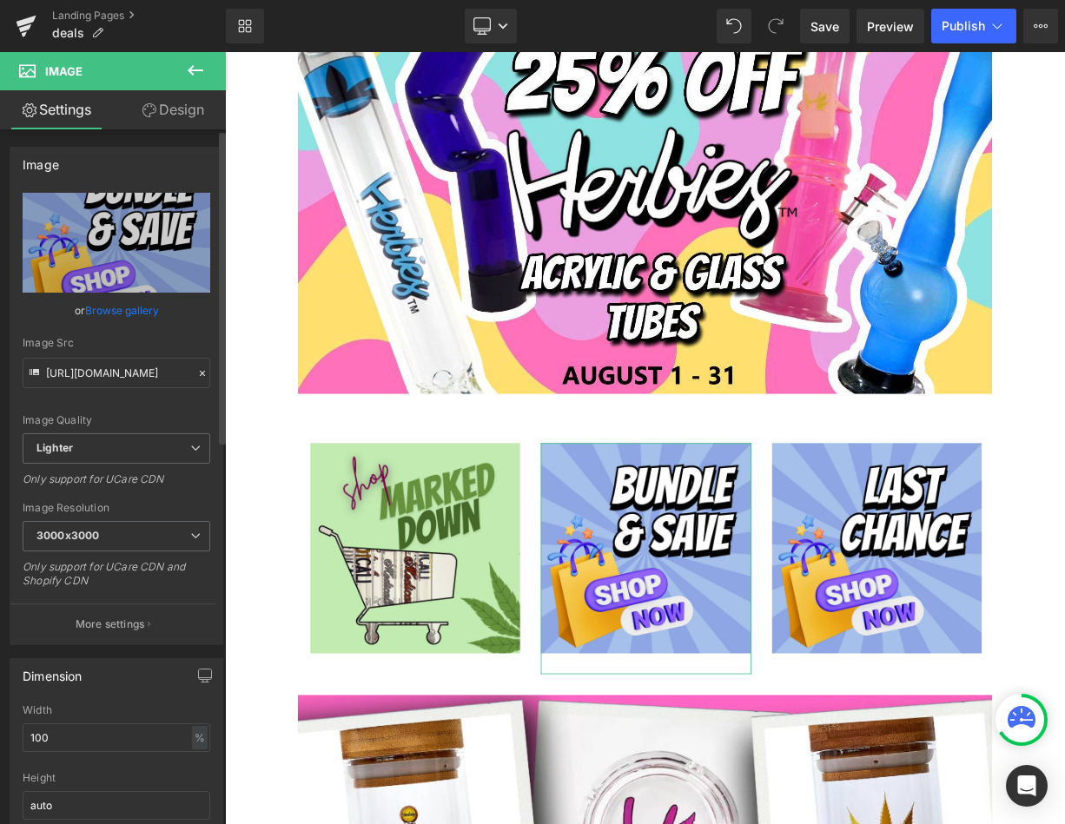
click at [129, 311] on link "Browse gallery" at bounding box center [122, 310] width 74 height 30
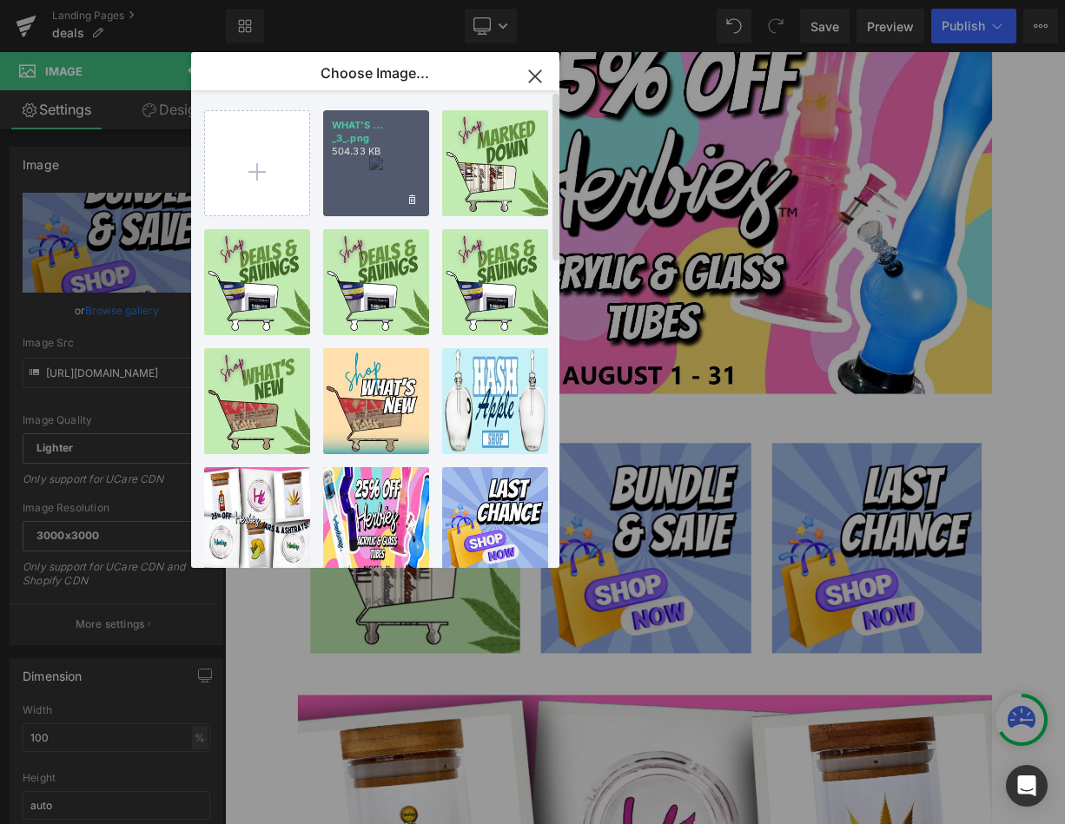
click at [376, 213] on div "WHAT’S ... _3_.png 504.33 KB" at bounding box center [376, 163] width 106 height 106
type input "[URL][DOMAIN_NAME]"
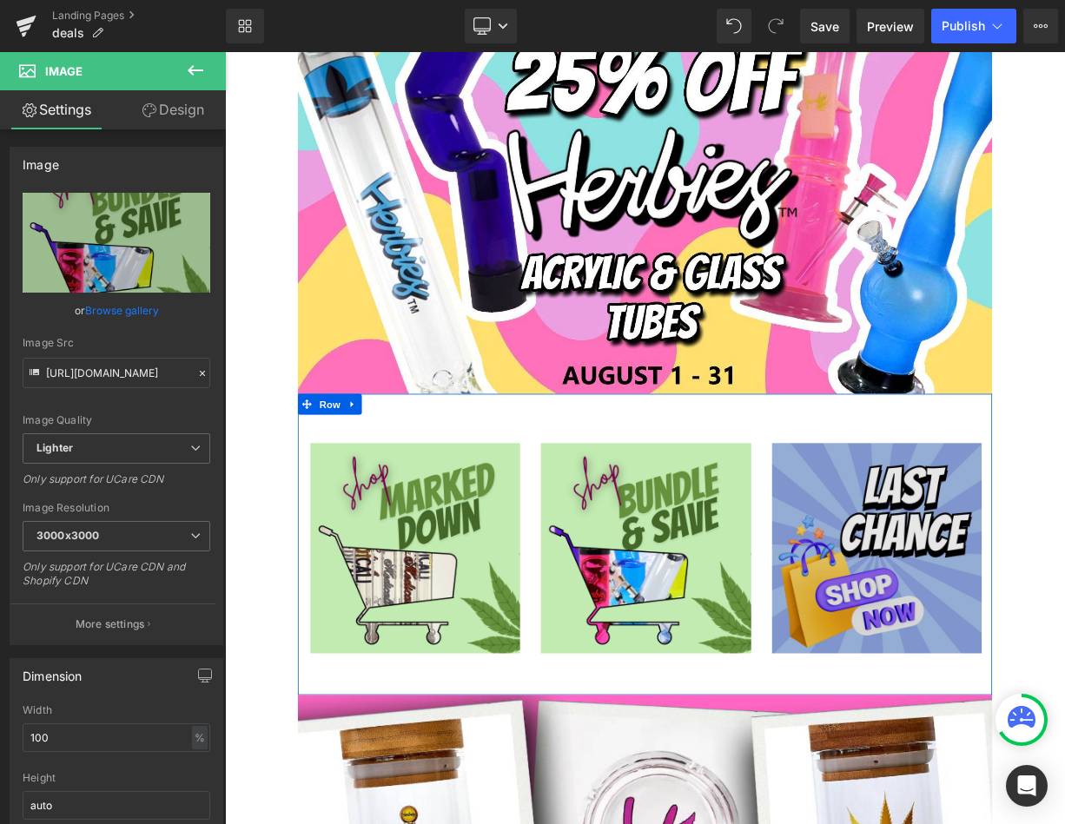
click at [1015, 620] on img at bounding box center [1040, 686] width 262 height 288
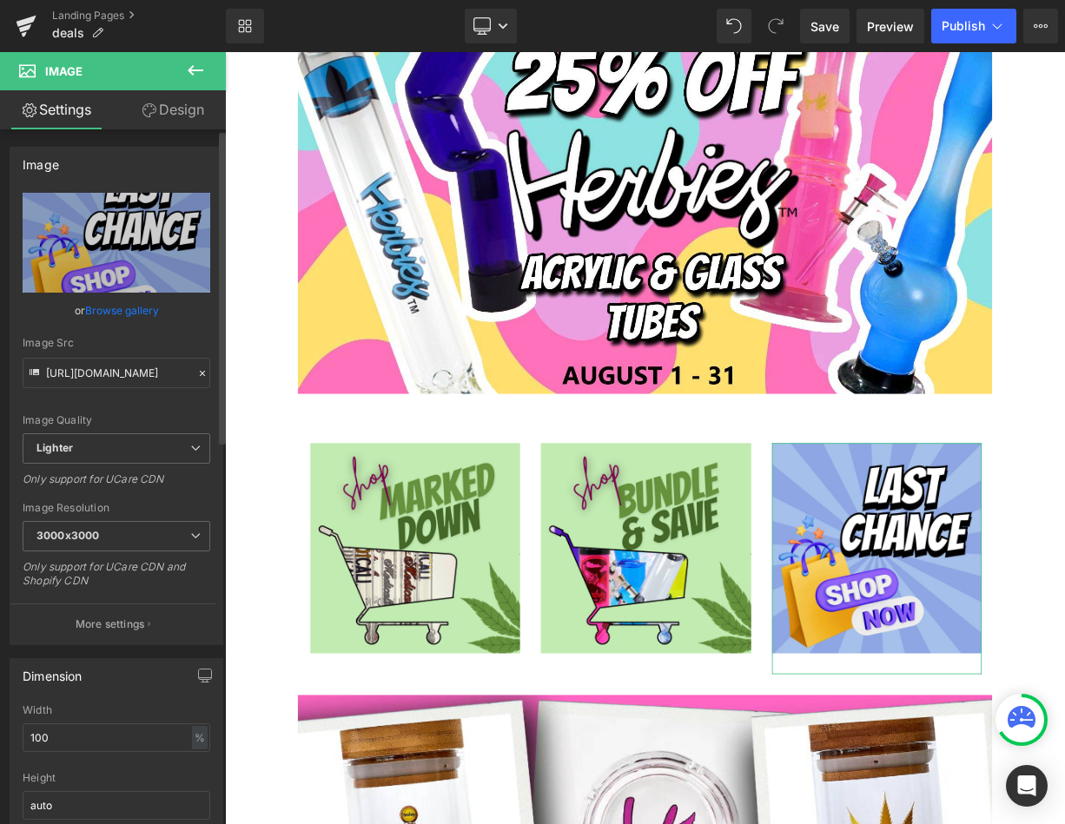
click at [136, 306] on link "Browse gallery" at bounding box center [122, 310] width 74 height 30
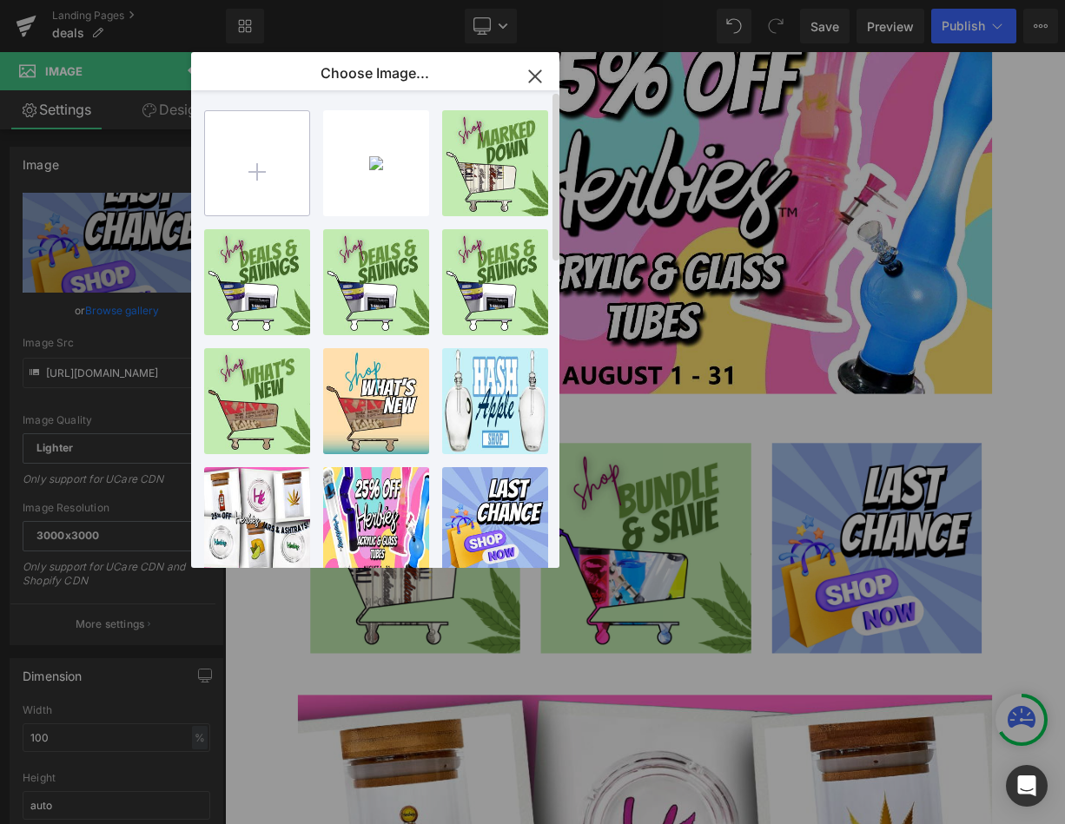
click at [308, 195] on input "file" at bounding box center [257, 163] width 104 height 104
type input "C:\fakepath\WHAT’S NEW (4).png"
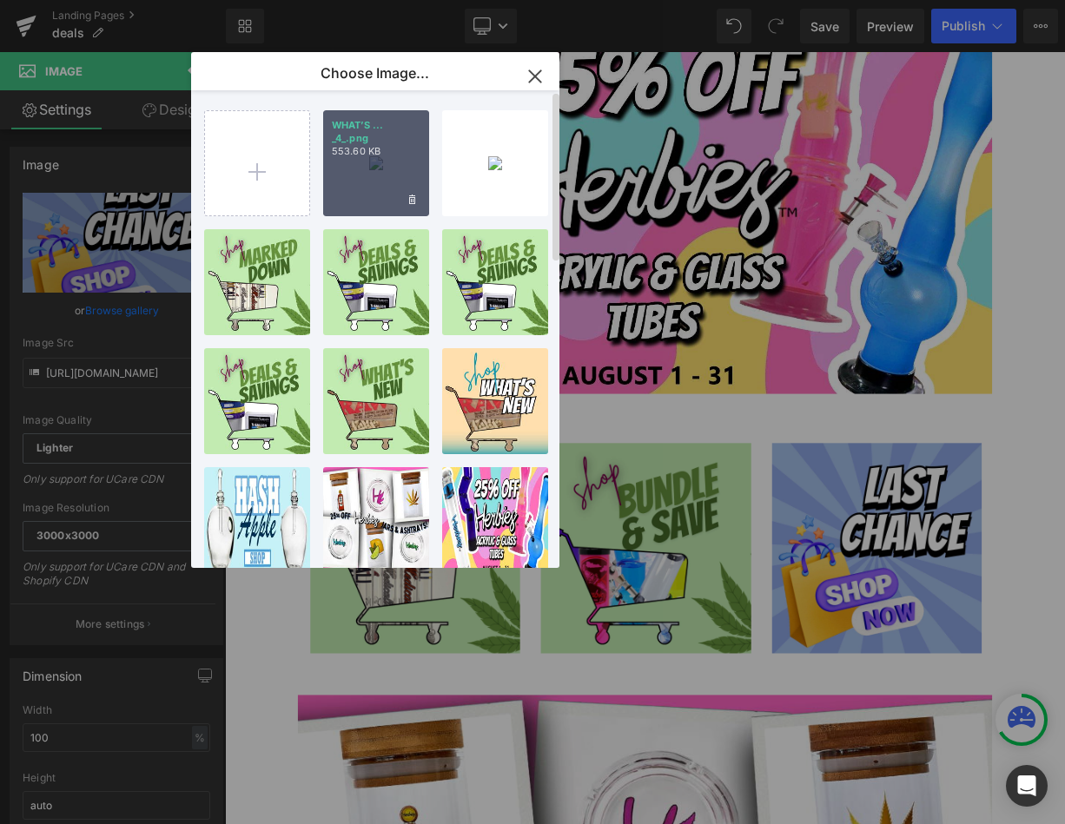
click at [394, 136] on p "WHAT’S ... _4_.png" at bounding box center [376, 132] width 89 height 26
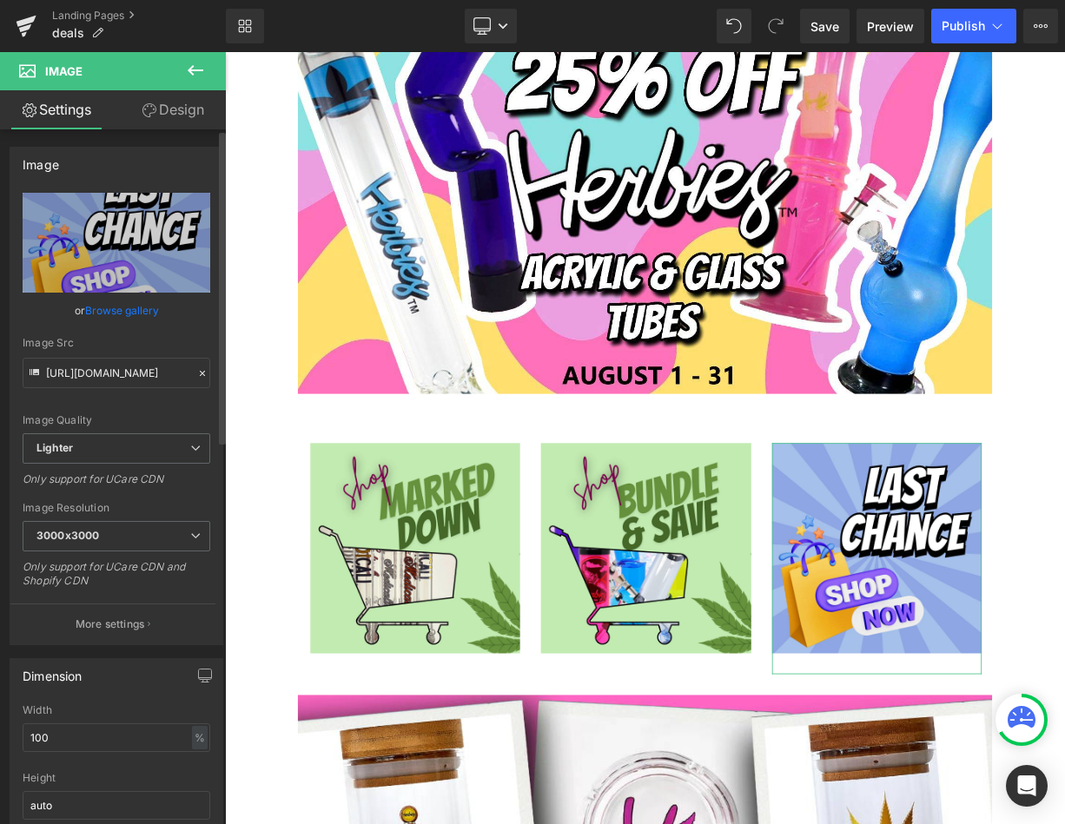
click at [115, 295] on link "Browse gallery" at bounding box center [122, 310] width 74 height 30
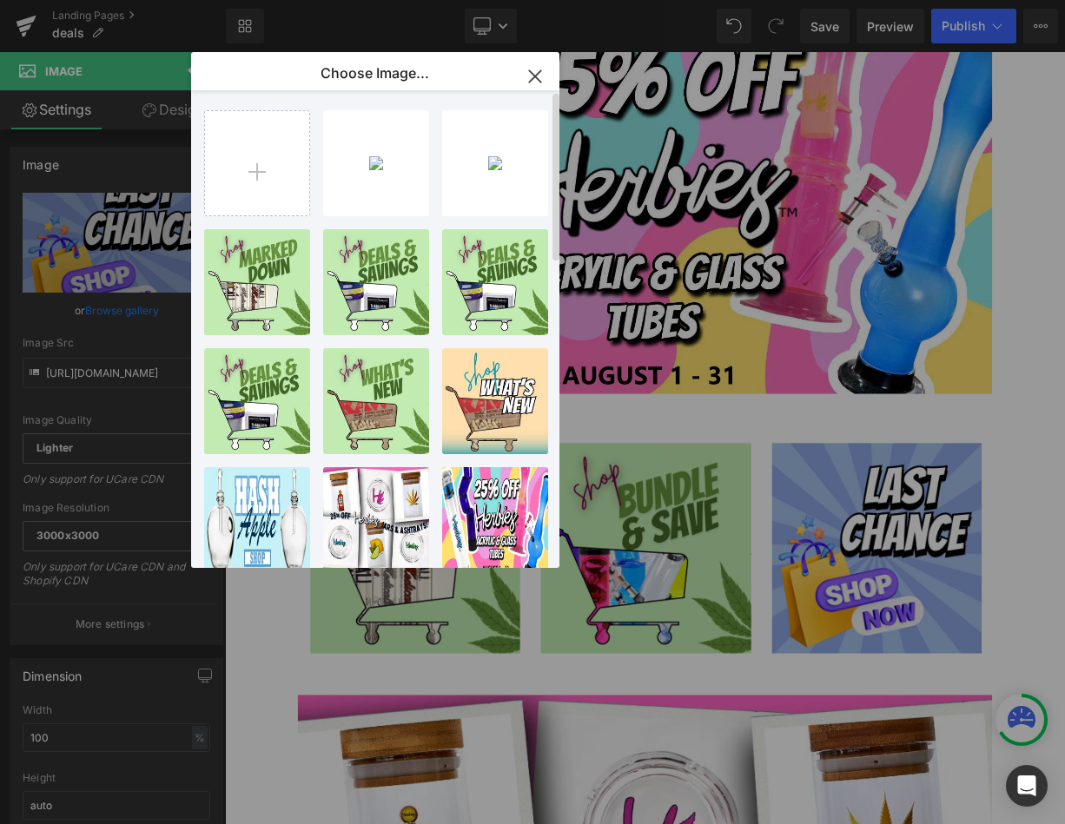
click at [314, 157] on div "WHAT’S ... _4_.png 553.60 KB Delete image? Yes No WHAT’S ... _3_.png 504.33 KB …" at bounding box center [385, 332] width 362 height 485
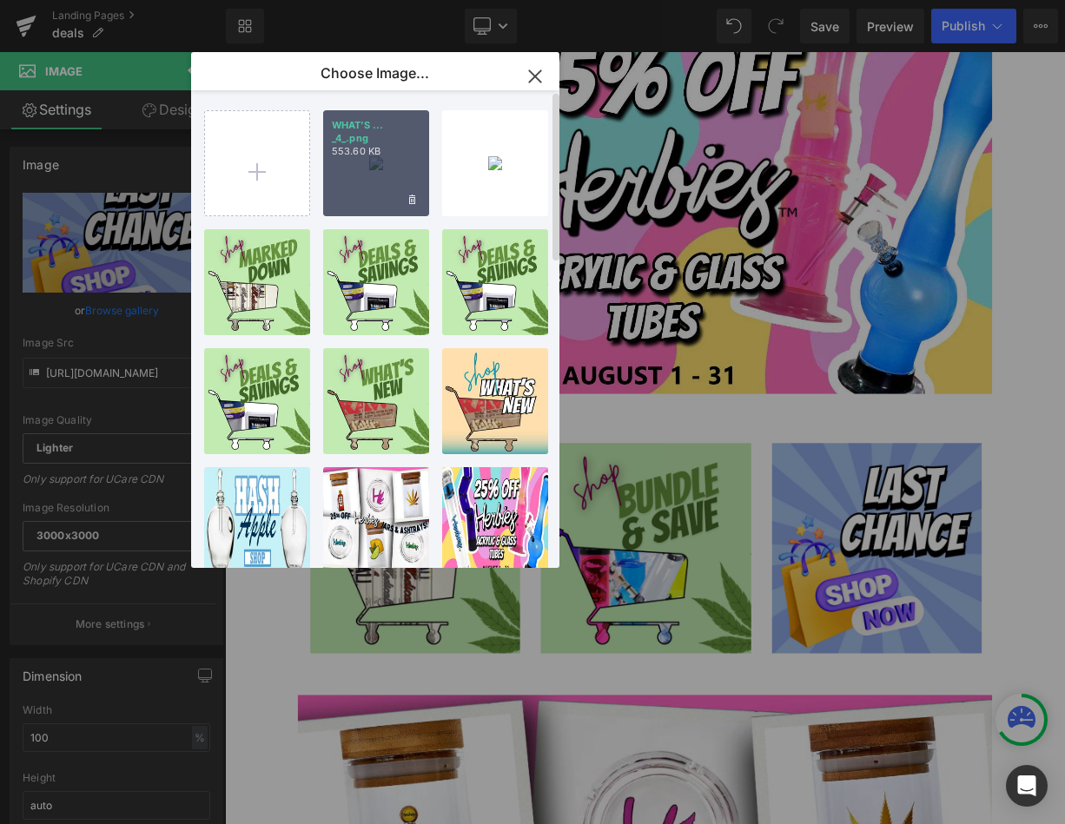
click at [346, 152] on p "553.60 KB" at bounding box center [376, 151] width 89 height 13
type input "[URL][DOMAIN_NAME]"
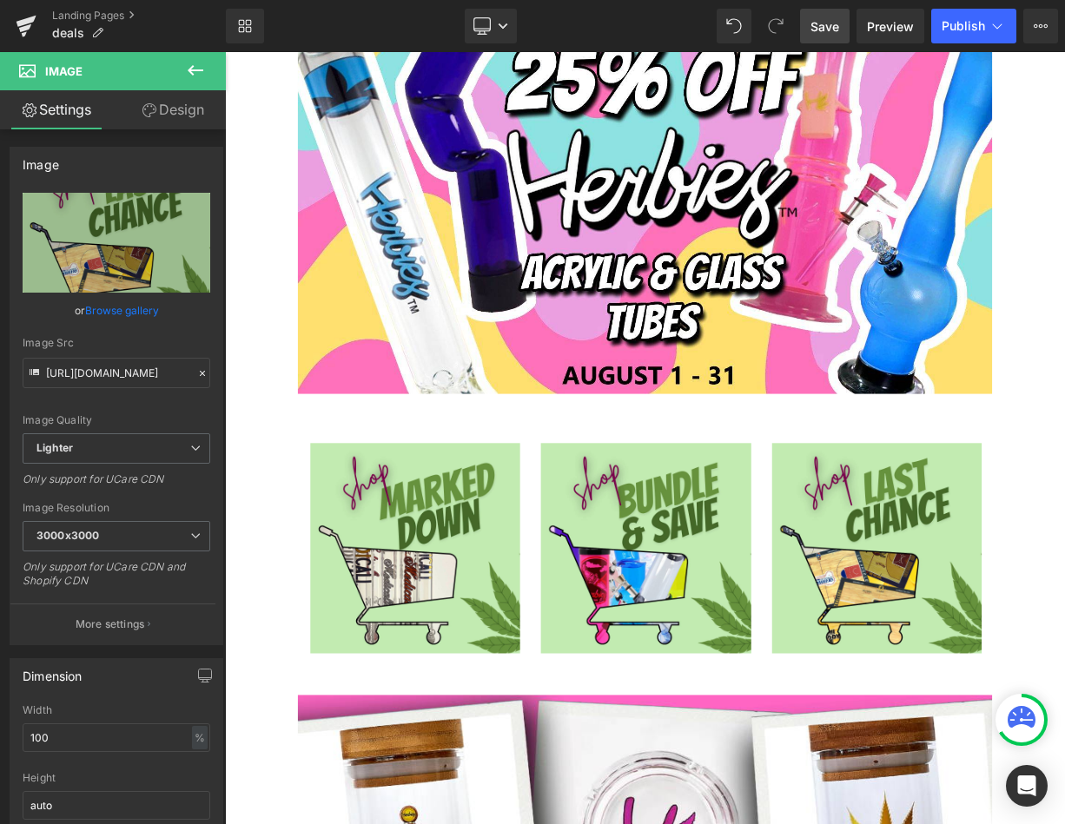
click at [815, 19] on span "Save" at bounding box center [824, 26] width 29 height 18
click at [827, 26] on span "Save" at bounding box center [824, 26] width 29 height 18
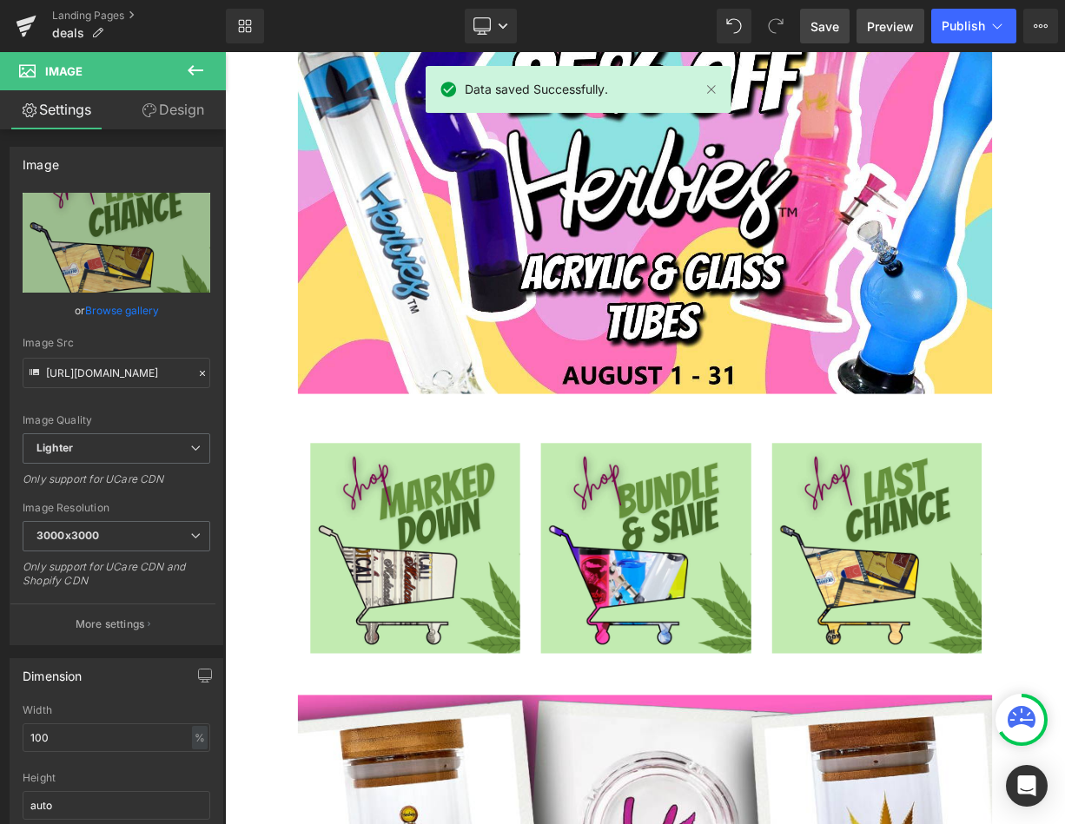
click at [891, 19] on span "Preview" at bounding box center [890, 26] width 47 height 18
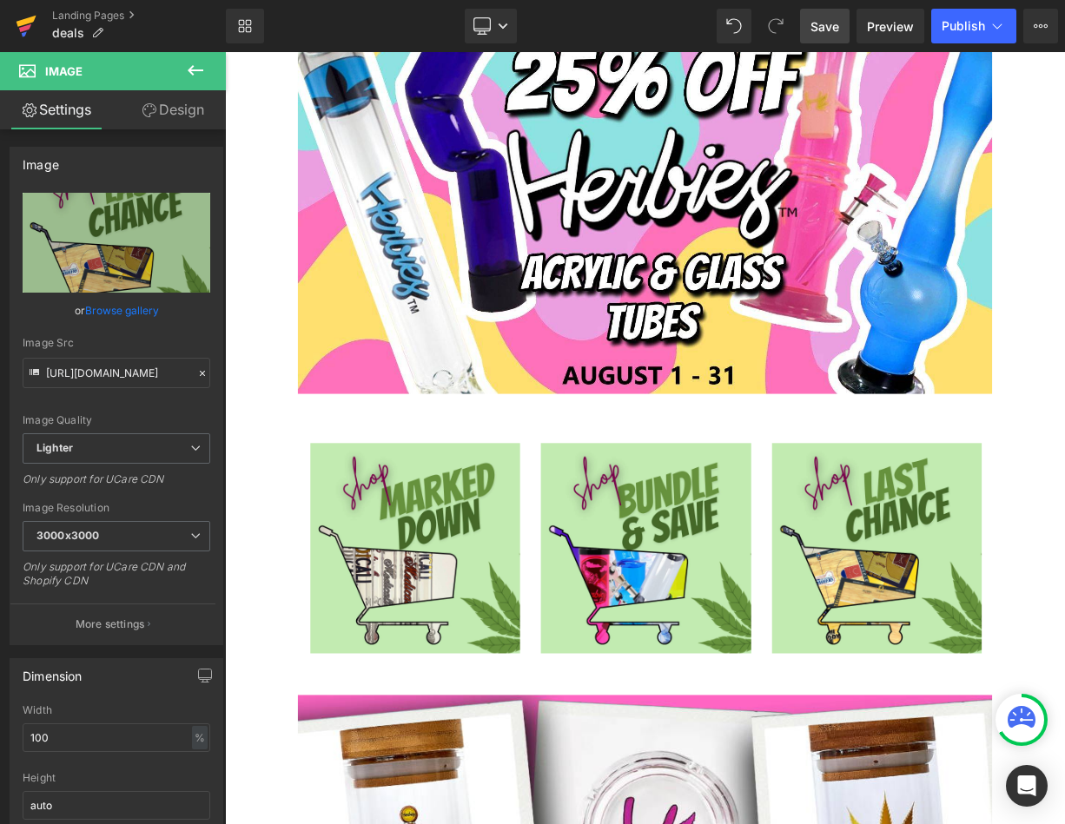
click at [29, 28] on icon at bounding box center [25, 28] width 12 height 8
